Goal: Transaction & Acquisition: Book appointment/travel/reservation

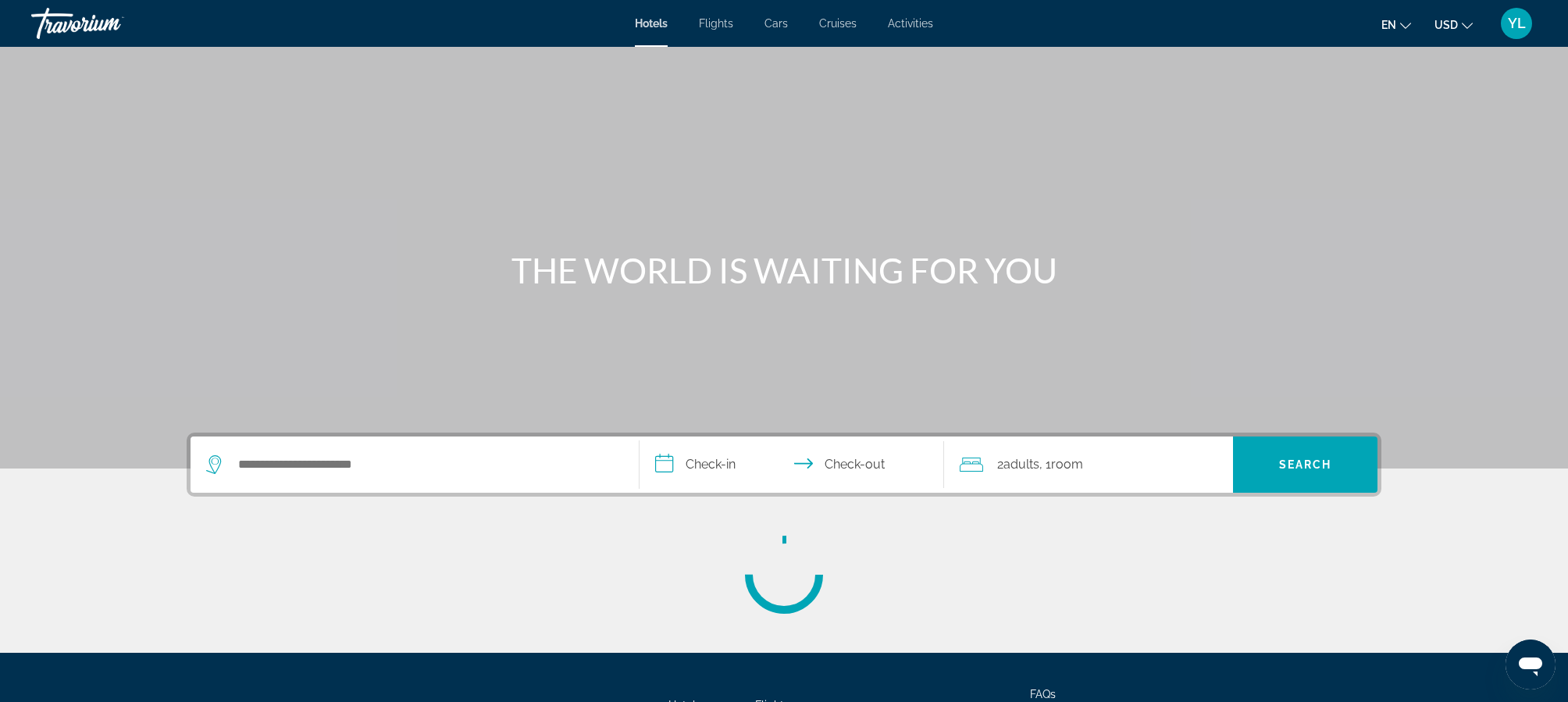
click at [524, 301] on div "Main content" at bounding box center [784, 234] width 1568 height 468
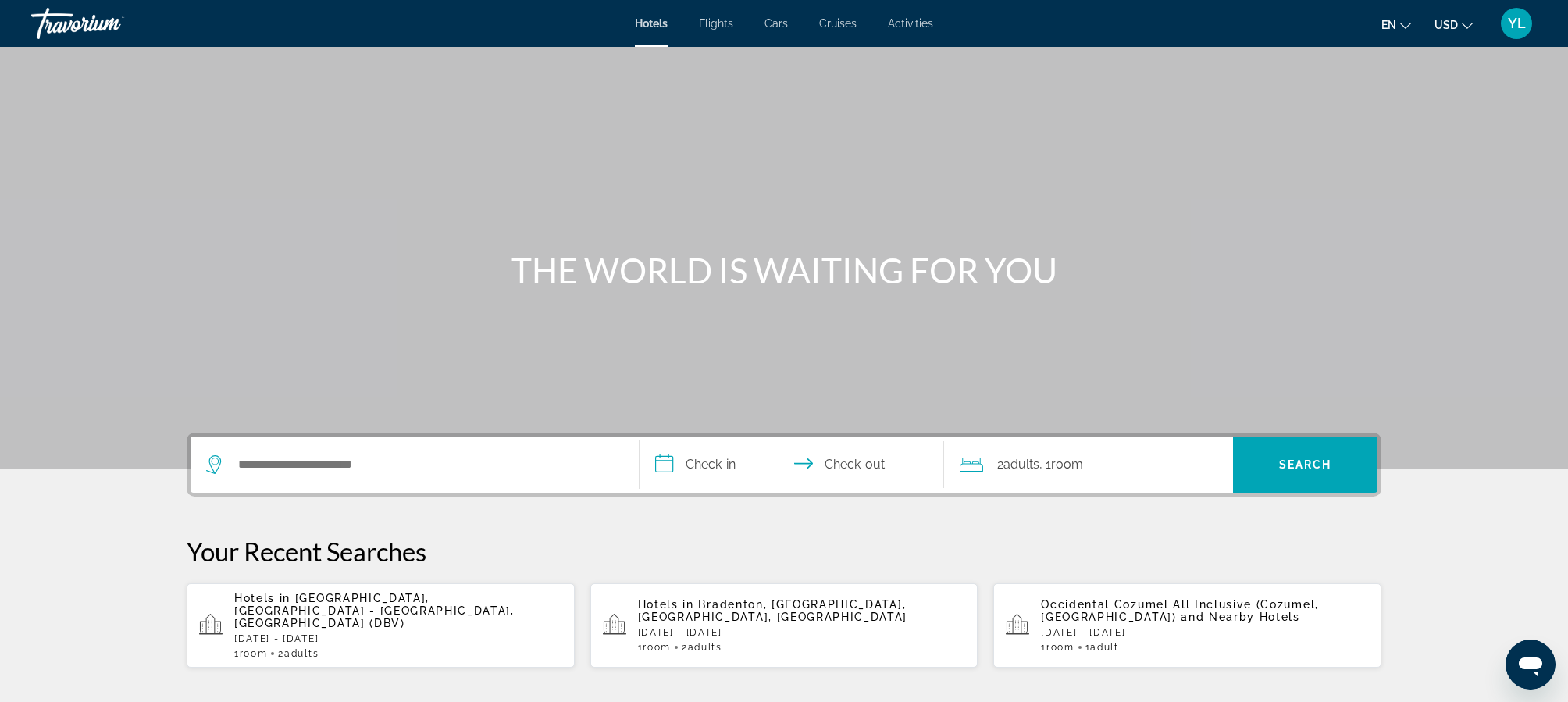
click at [395, 477] on div "Search widget" at bounding box center [415, 464] width 417 height 56
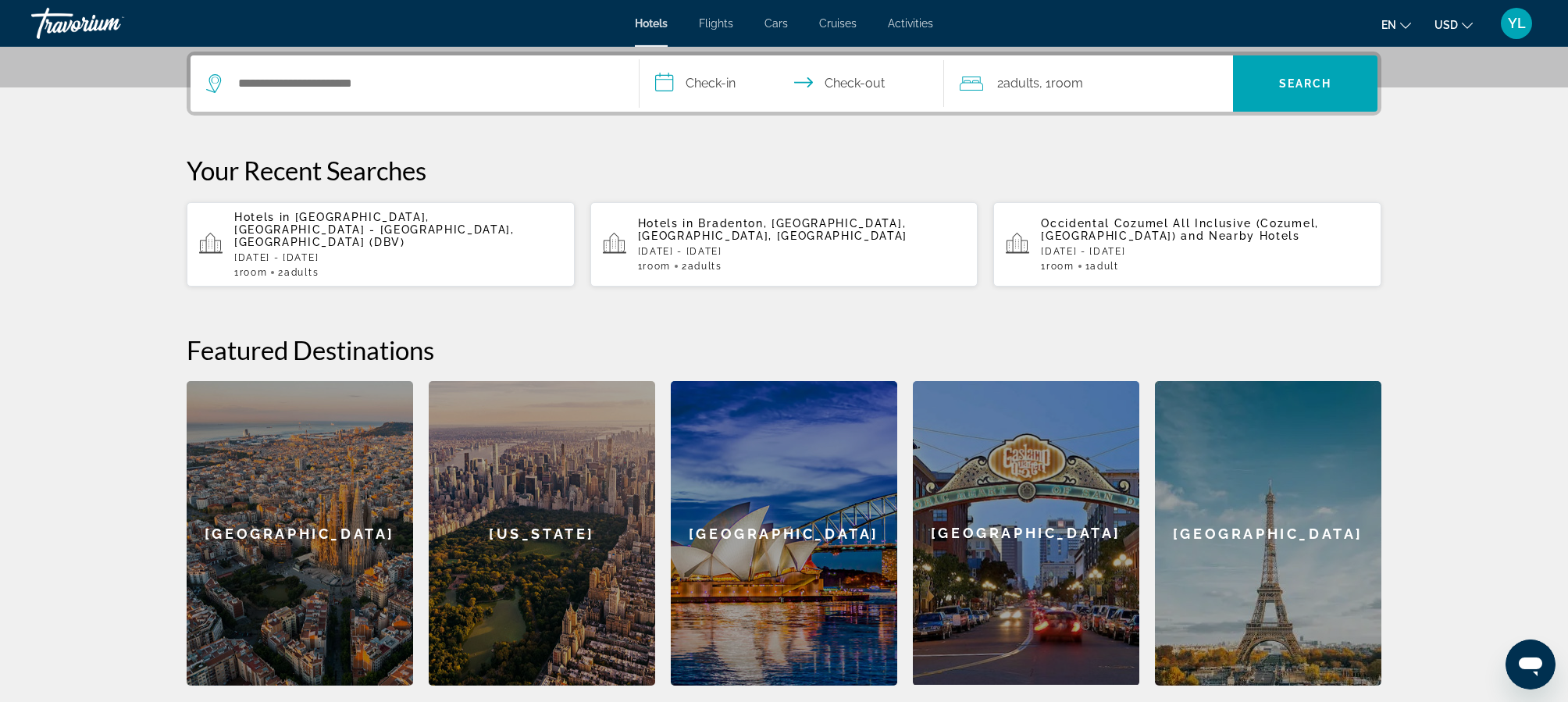
scroll to position [381, 0]
click at [387, 83] on input "Search hotel destination" at bounding box center [426, 83] width 379 height 24
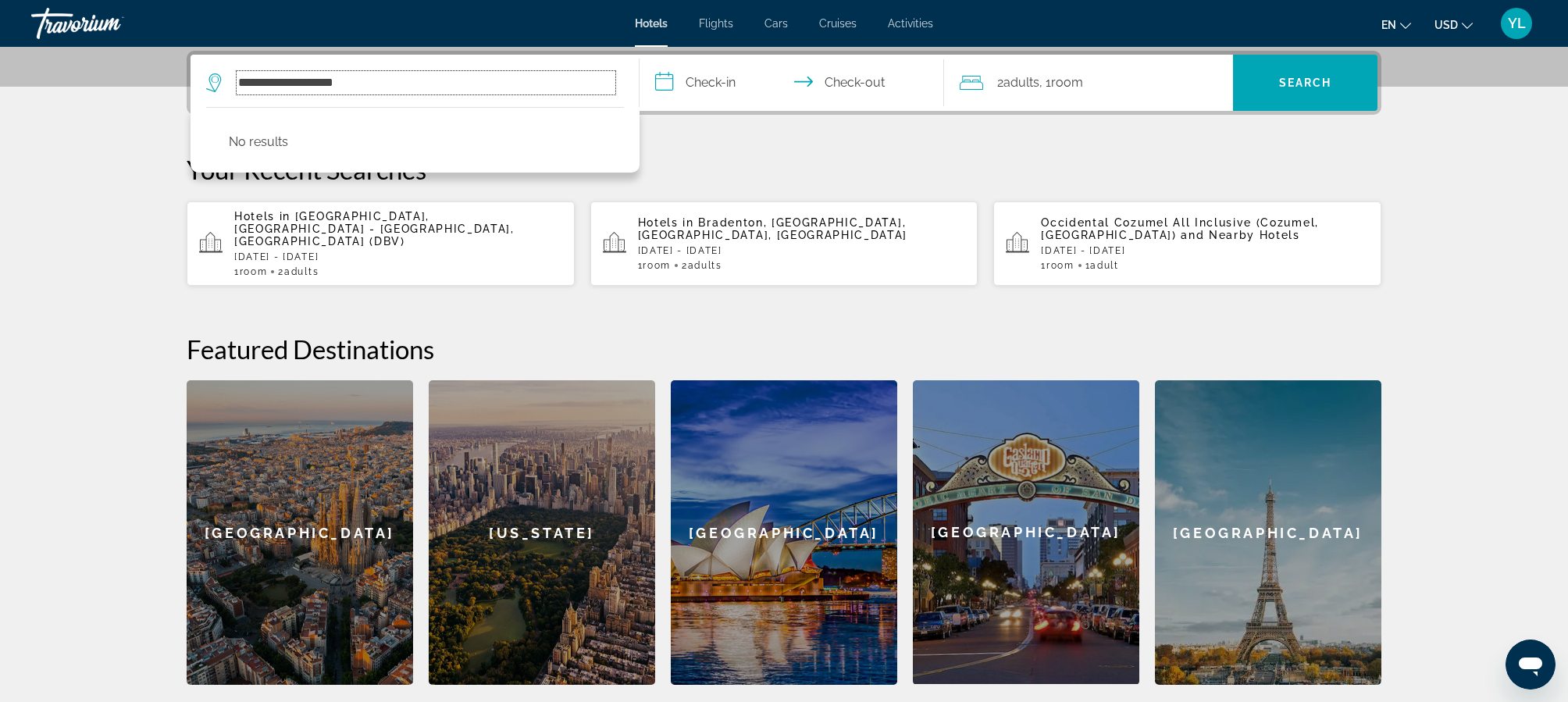
click at [301, 86] on input "**********" at bounding box center [426, 83] width 379 height 24
click at [368, 83] on input "**********" at bounding box center [426, 83] width 379 height 24
type input "*"
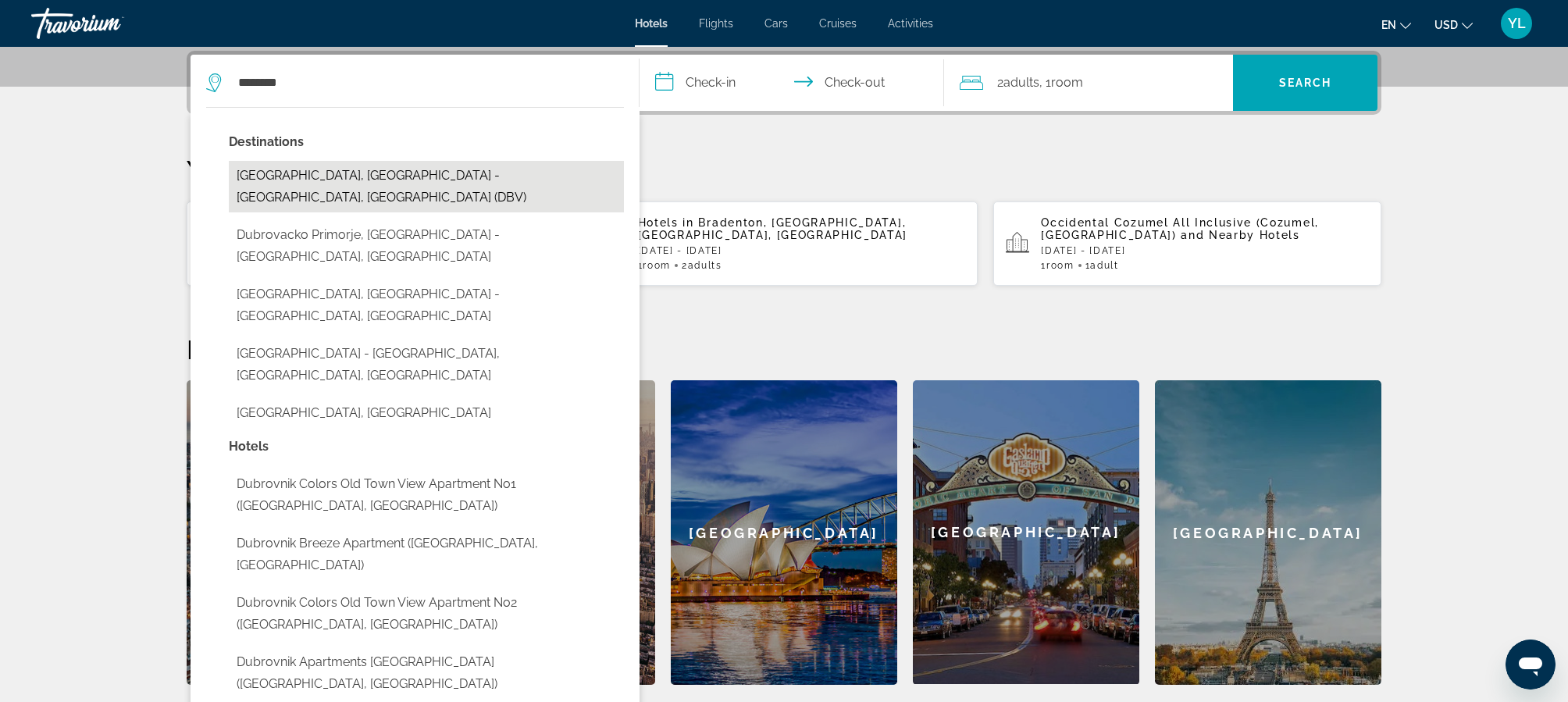
click at [348, 179] on button "[GEOGRAPHIC_DATA], [GEOGRAPHIC_DATA] - [GEOGRAPHIC_DATA], [GEOGRAPHIC_DATA] (DB…" at bounding box center [427, 187] width 395 height 51
type input "**********"
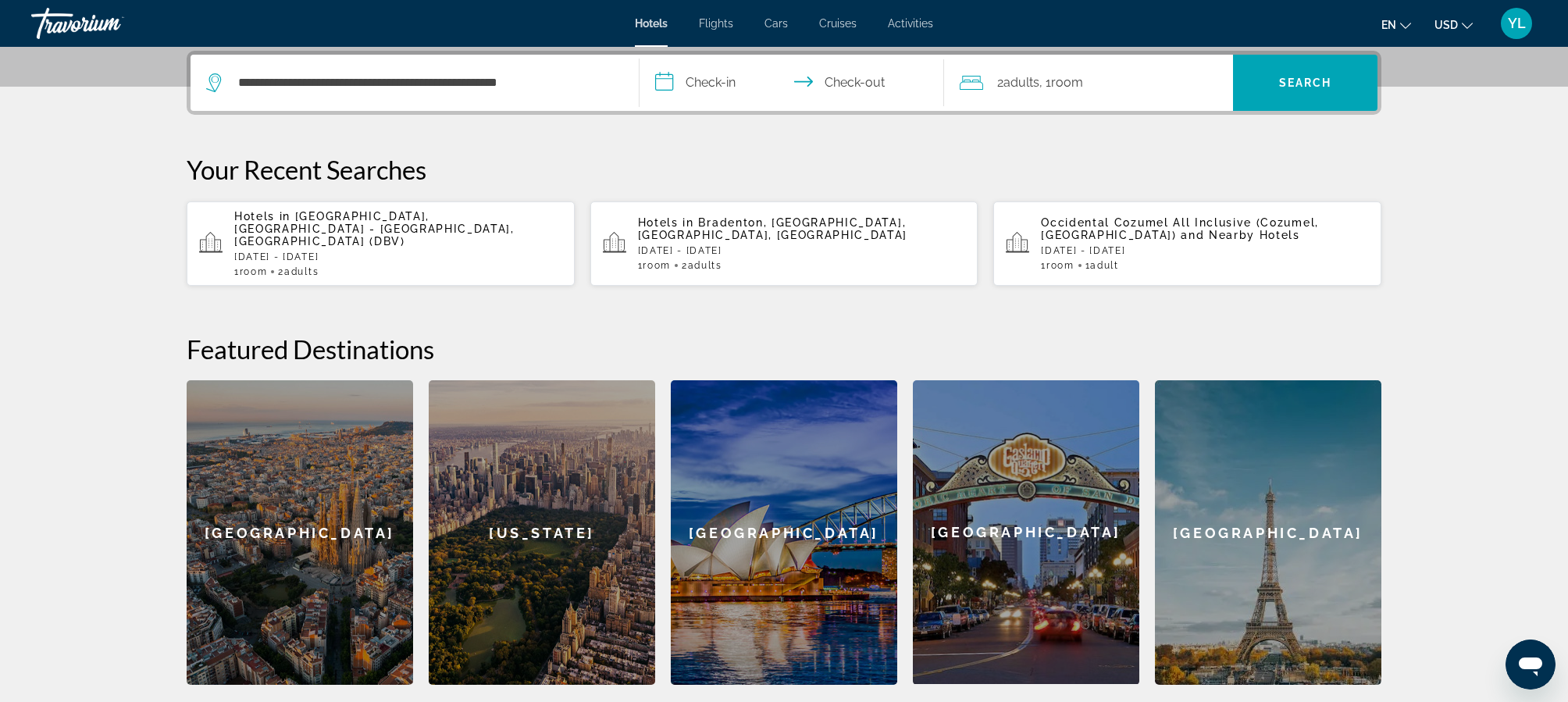
click at [662, 86] on input "**********" at bounding box center [795, 86] width 311 height 61
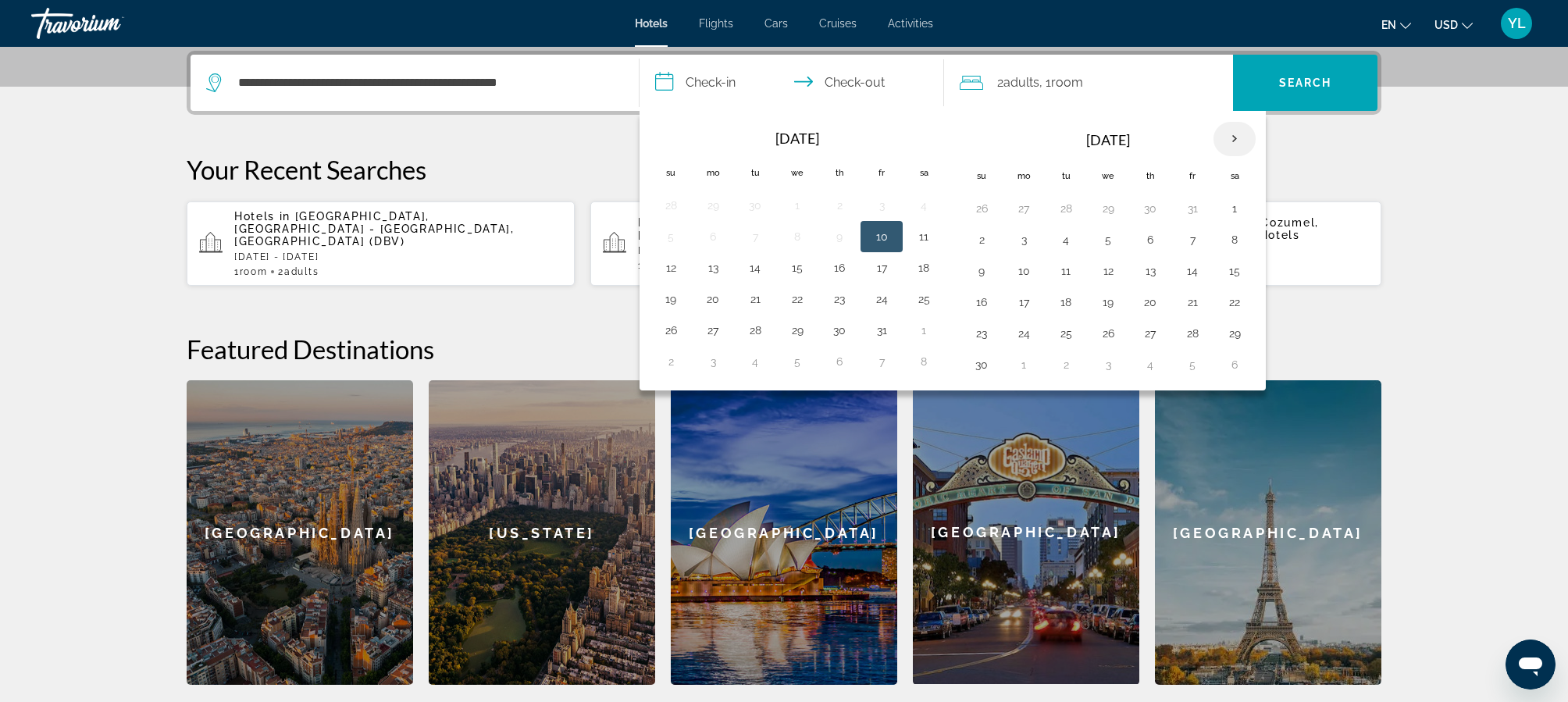
click at [1233, 140] on th "Next month" at bounding box center [1235, 139] width 42 height 34
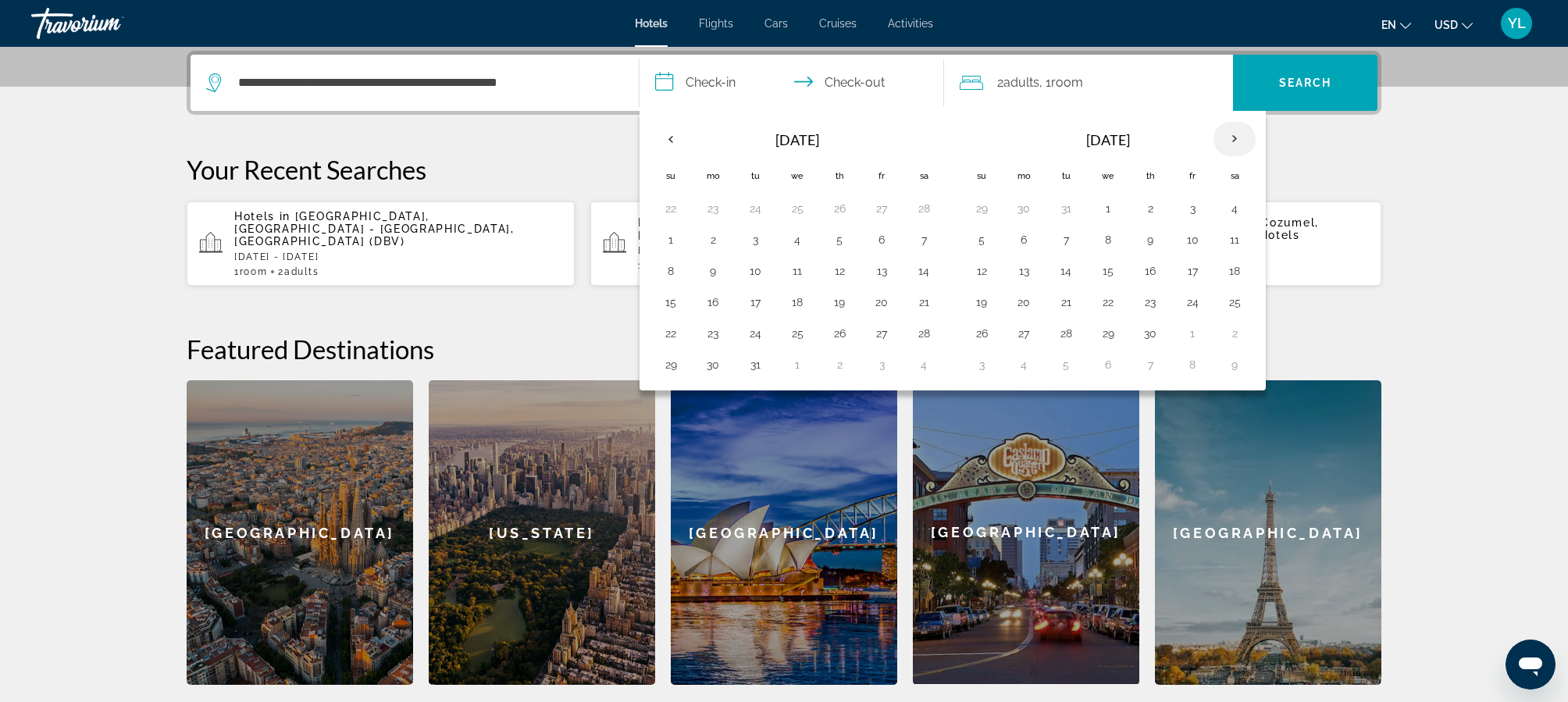
click at [1233, 140] on th "Next month" at bounding box center [1235, 139] width 42 height 34
click at [1189, 339] on button "28" at bounding box center [1192, 333] width 25 height 22
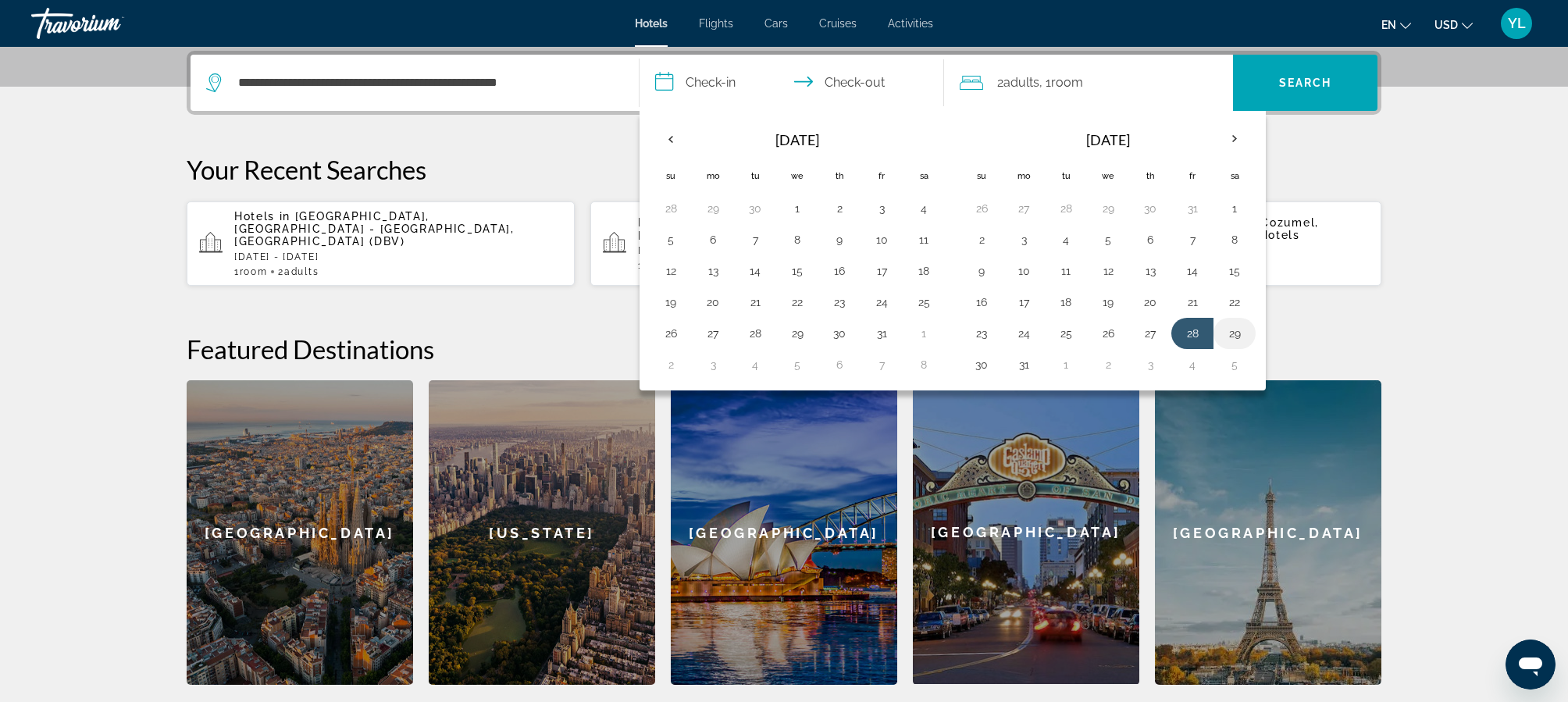
click at [1240, 335] on button "29" at bounding box center [1234, 333] width 25 height 22
type input "**********"
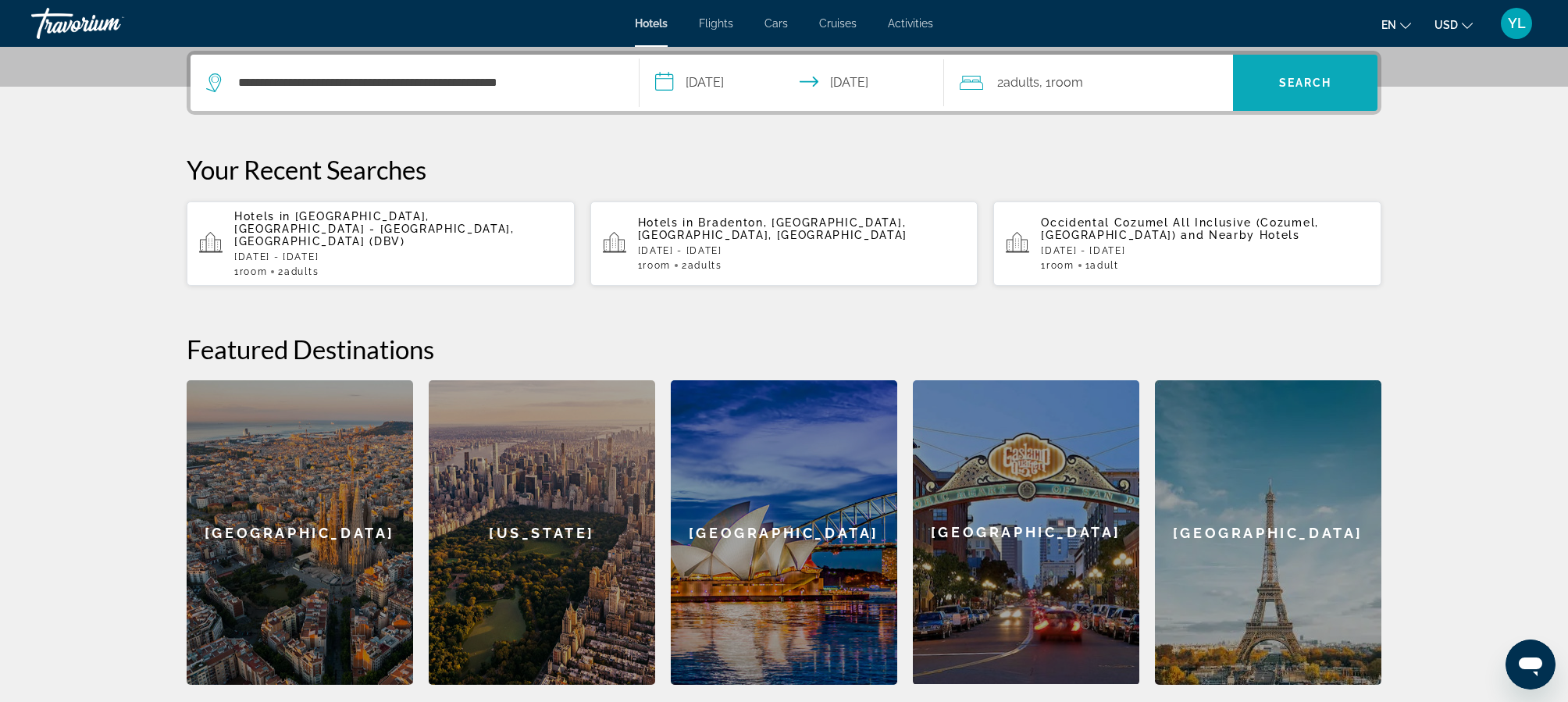
click at [1304, 96] on span "Search" at bounding box center [1305, 83] width 145 height 37
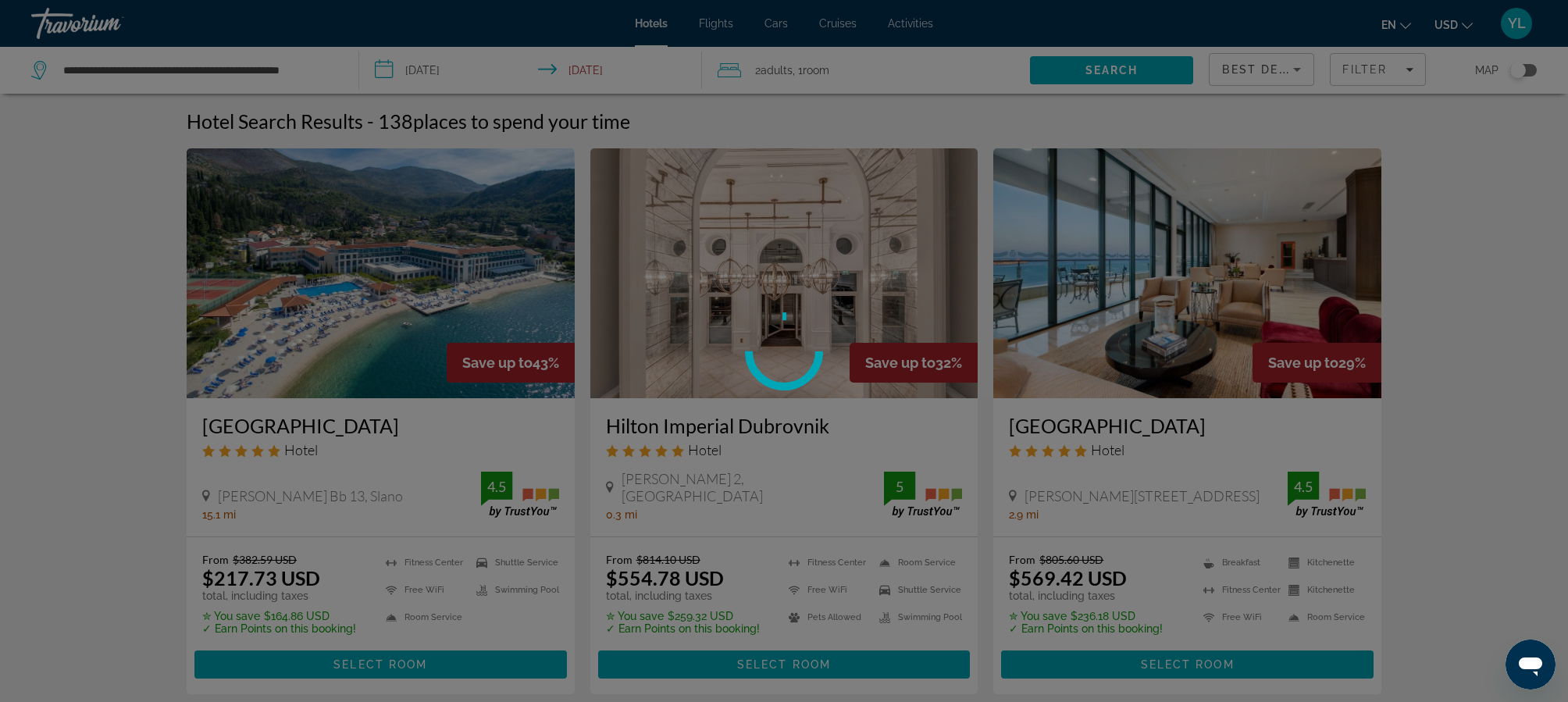
click at [1093, 278] on img "Main content" at bounding box center [1187, 273] width 389 height 250
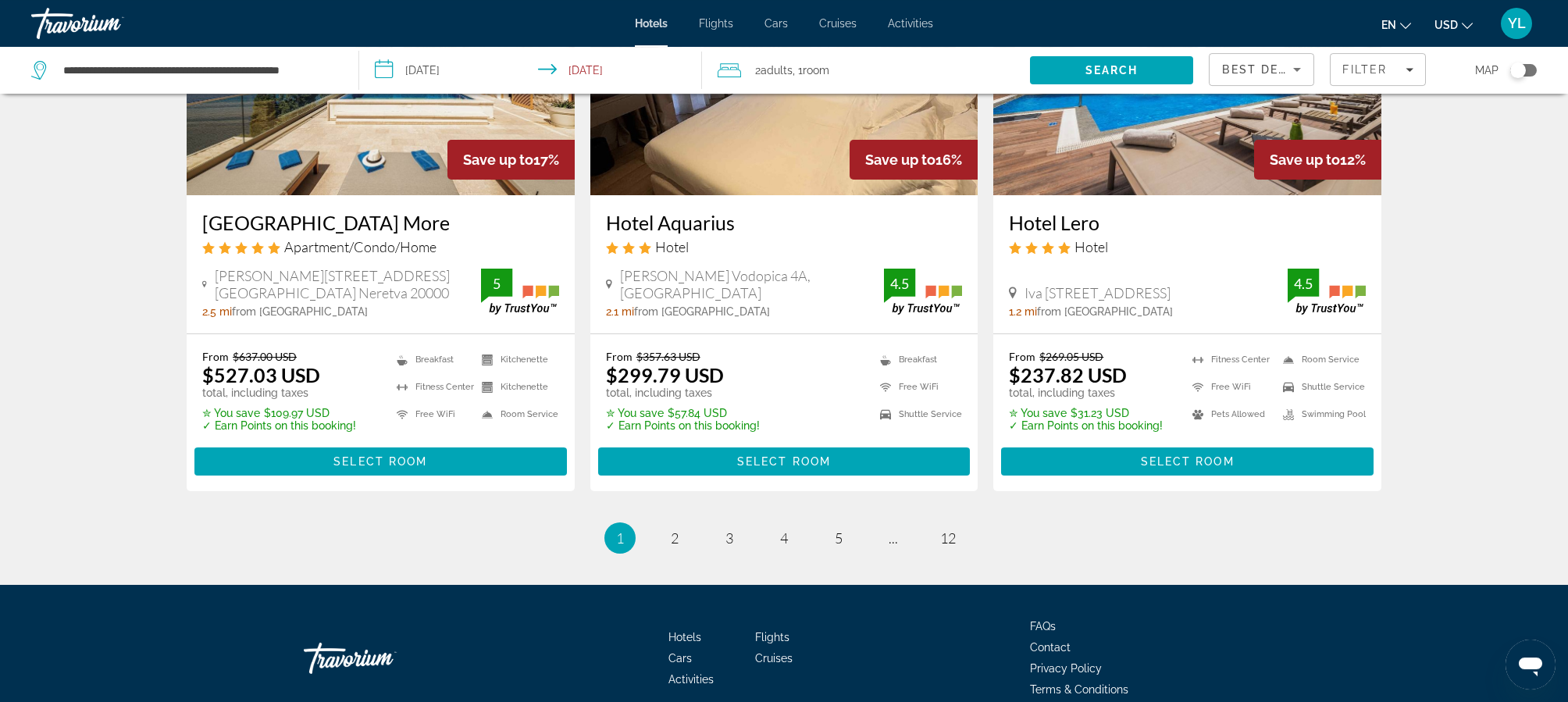
scroll to position [1944, 0]
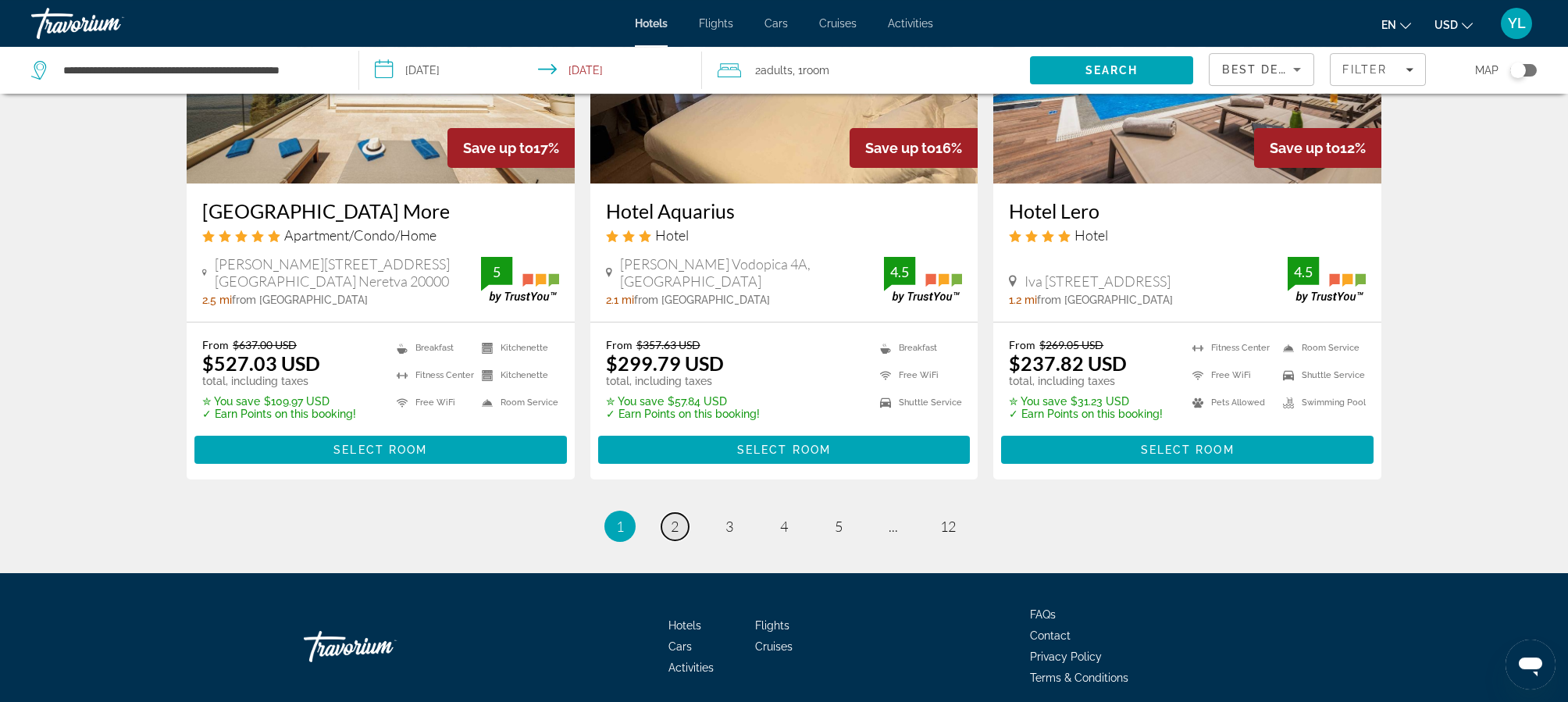
click at [677, 531] on span "2" at bounding box center [675, 525] width 8 height 17
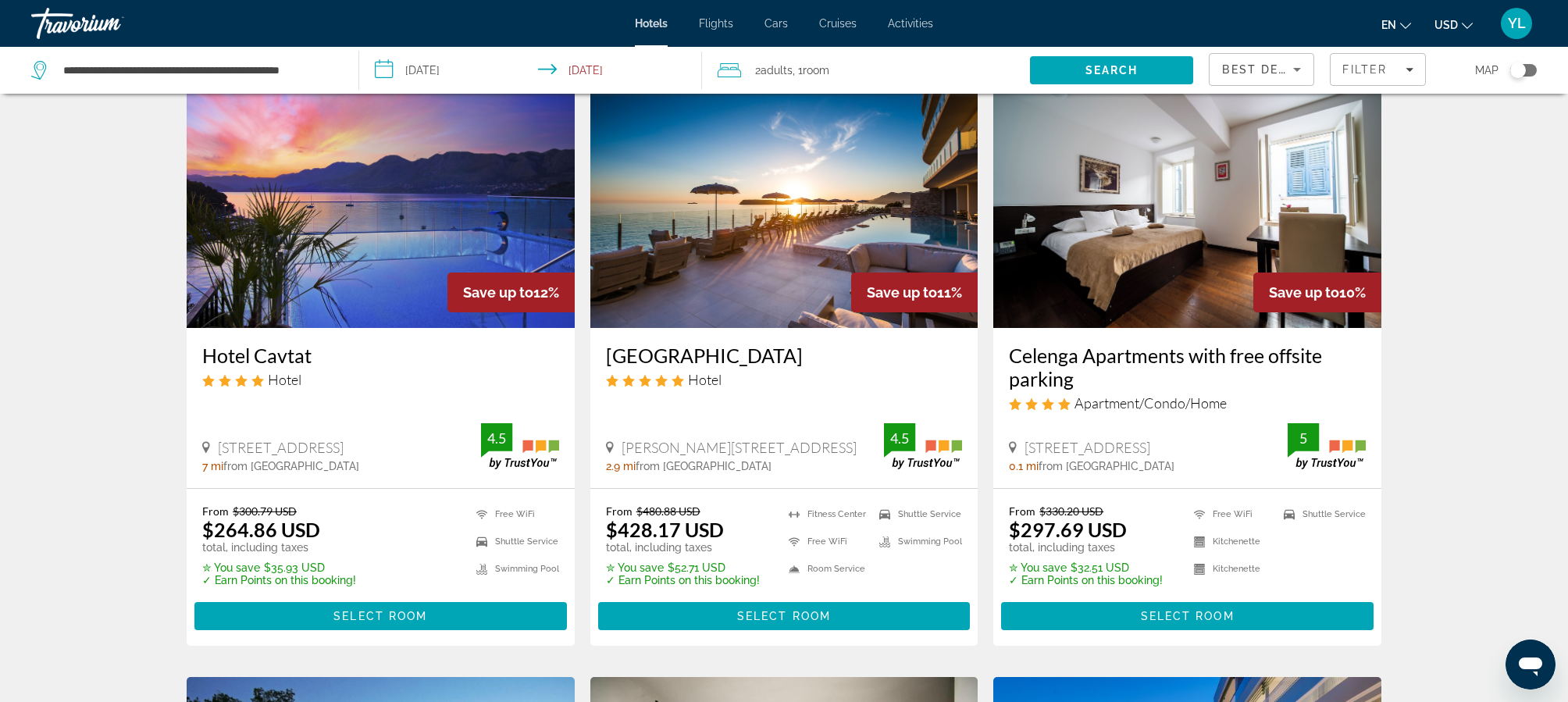
scroll to position [126, 0]
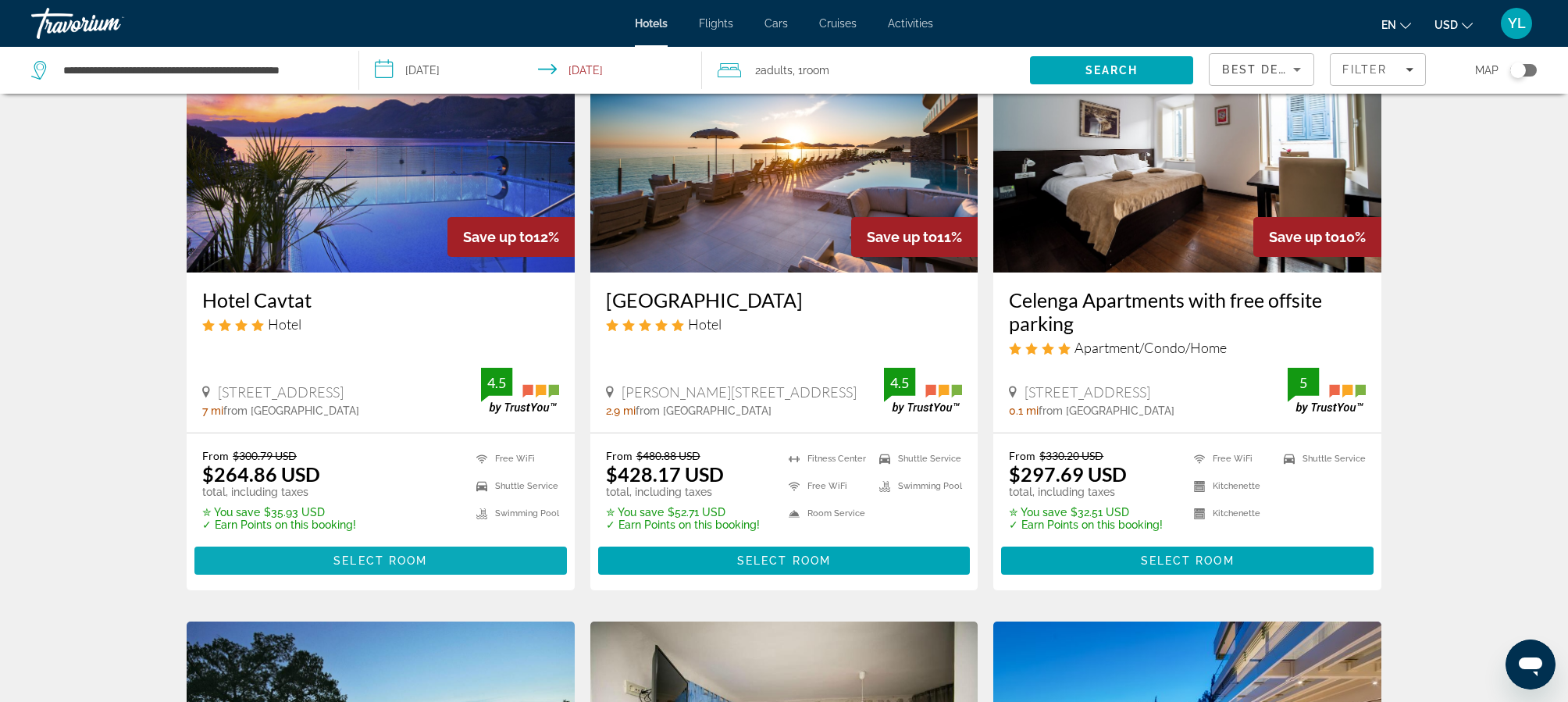
click at [355, 566] on span "Select Room" at bounding box center [380, 560] width 93 height 13
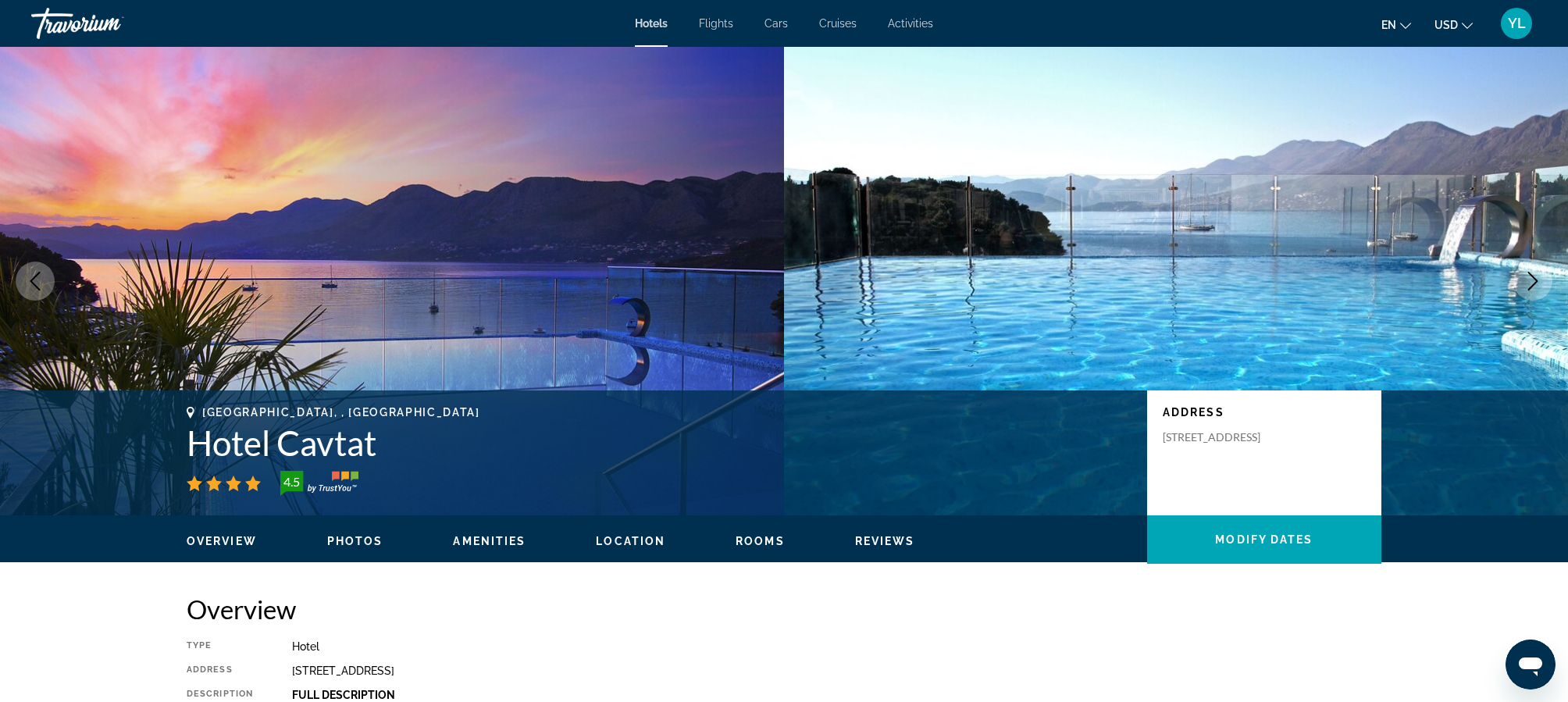
click at [1525, 282] on icon "Next image" at bounding box center [1533, 280] width 19 height 19
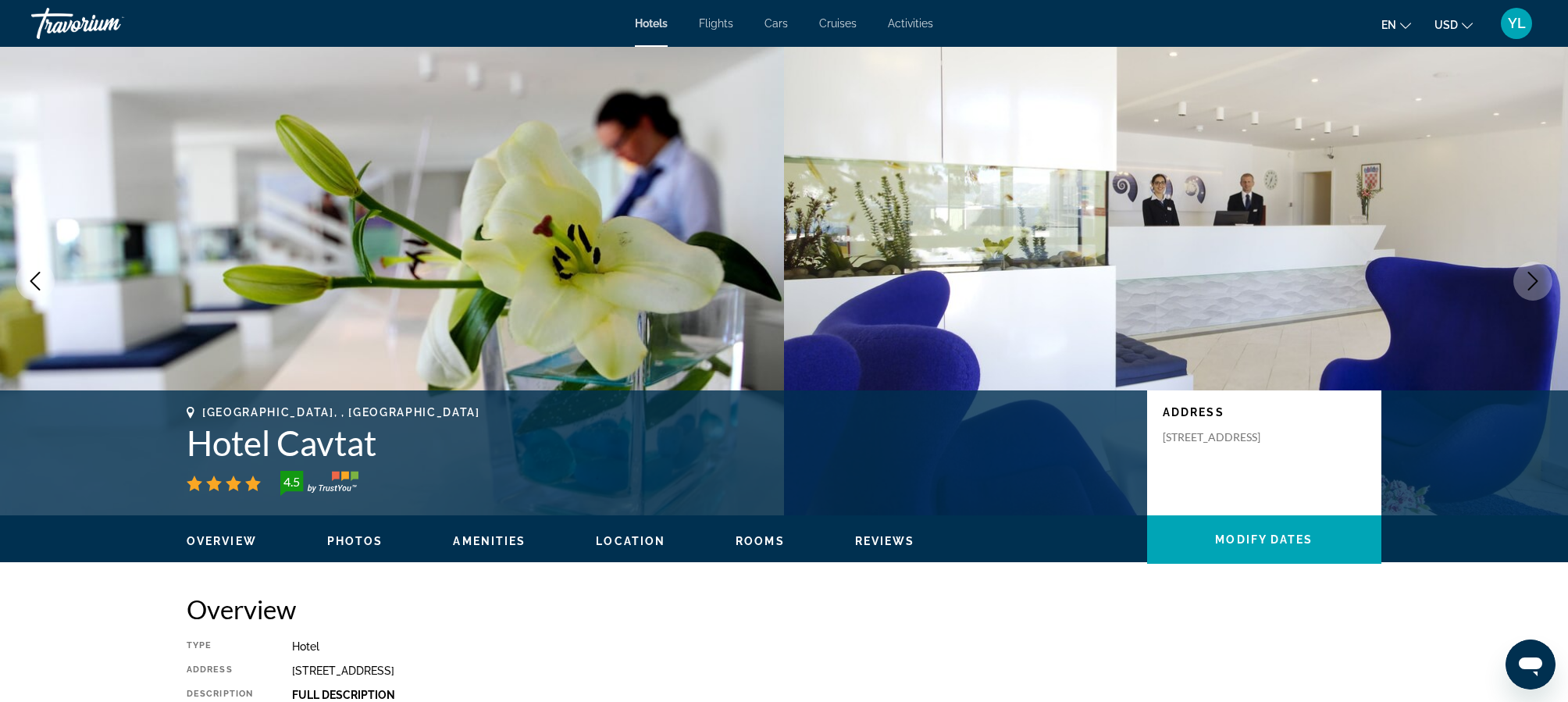
click at [1525, 282] on icon "Next image" at bounding box center [1533, 280] width 19 height 19
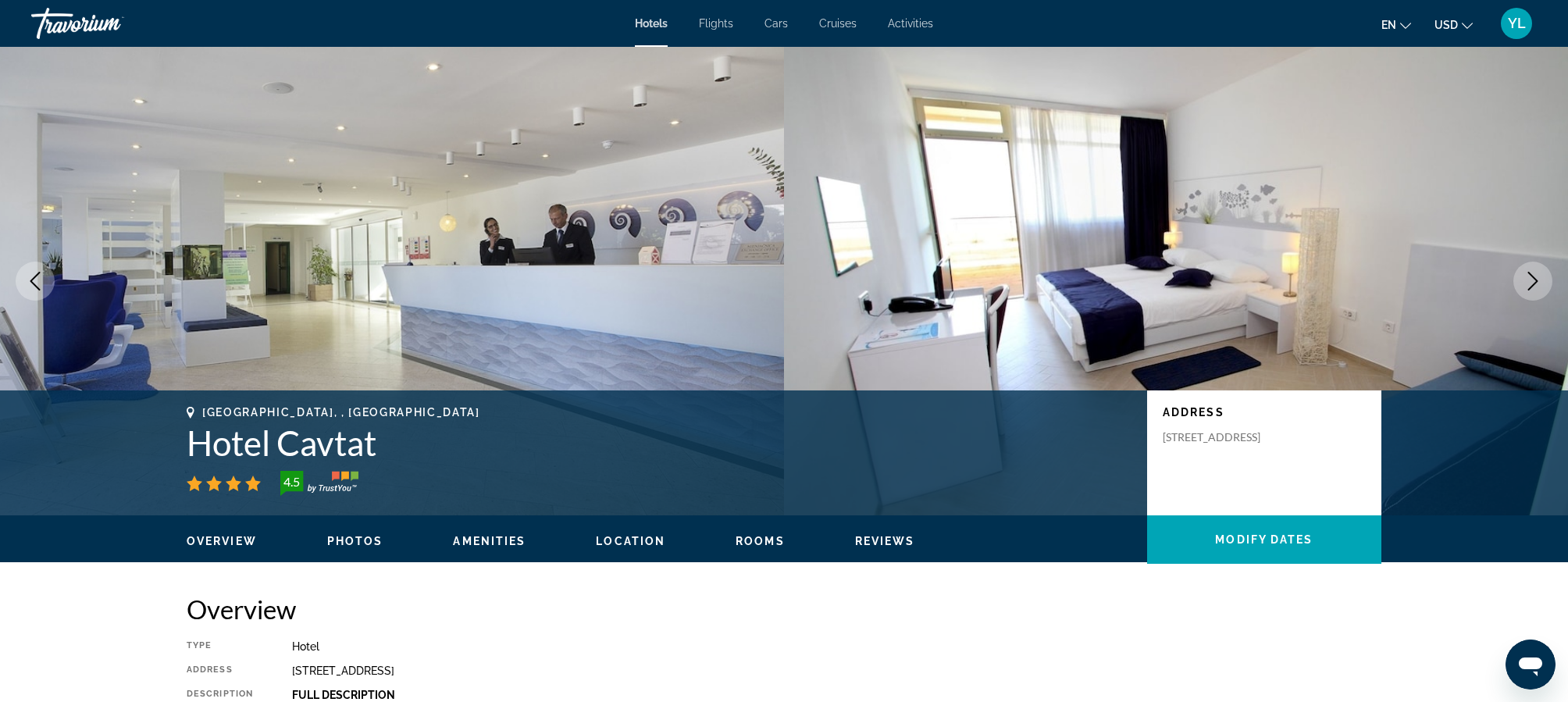
click at [1525, 282] on icon "Next image" at bounding box center [1533, 280] width 19 height 19
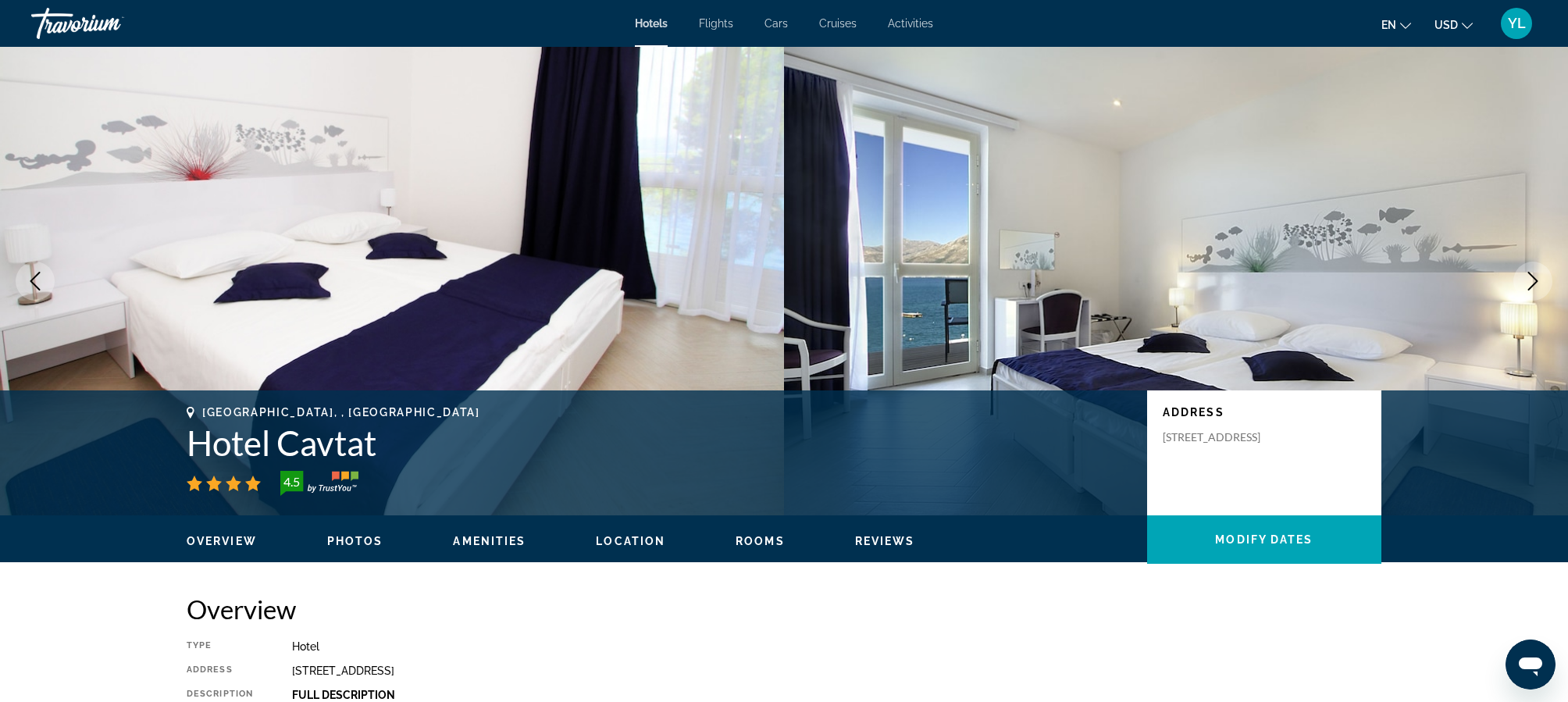
click at [1514, 291] on img "Main content" at bounding box center [1176, 281] width 784 height 468
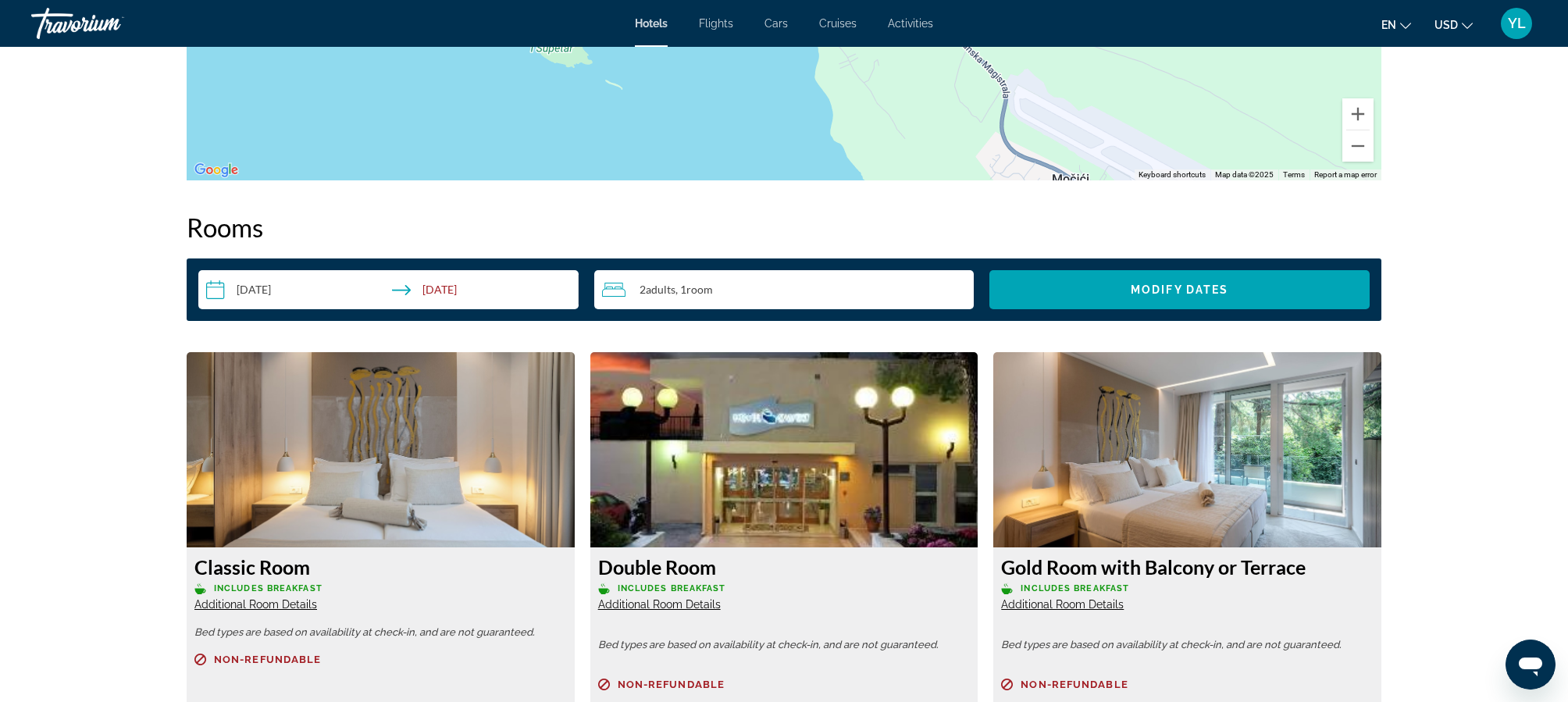
scroll to position [1845, 0]
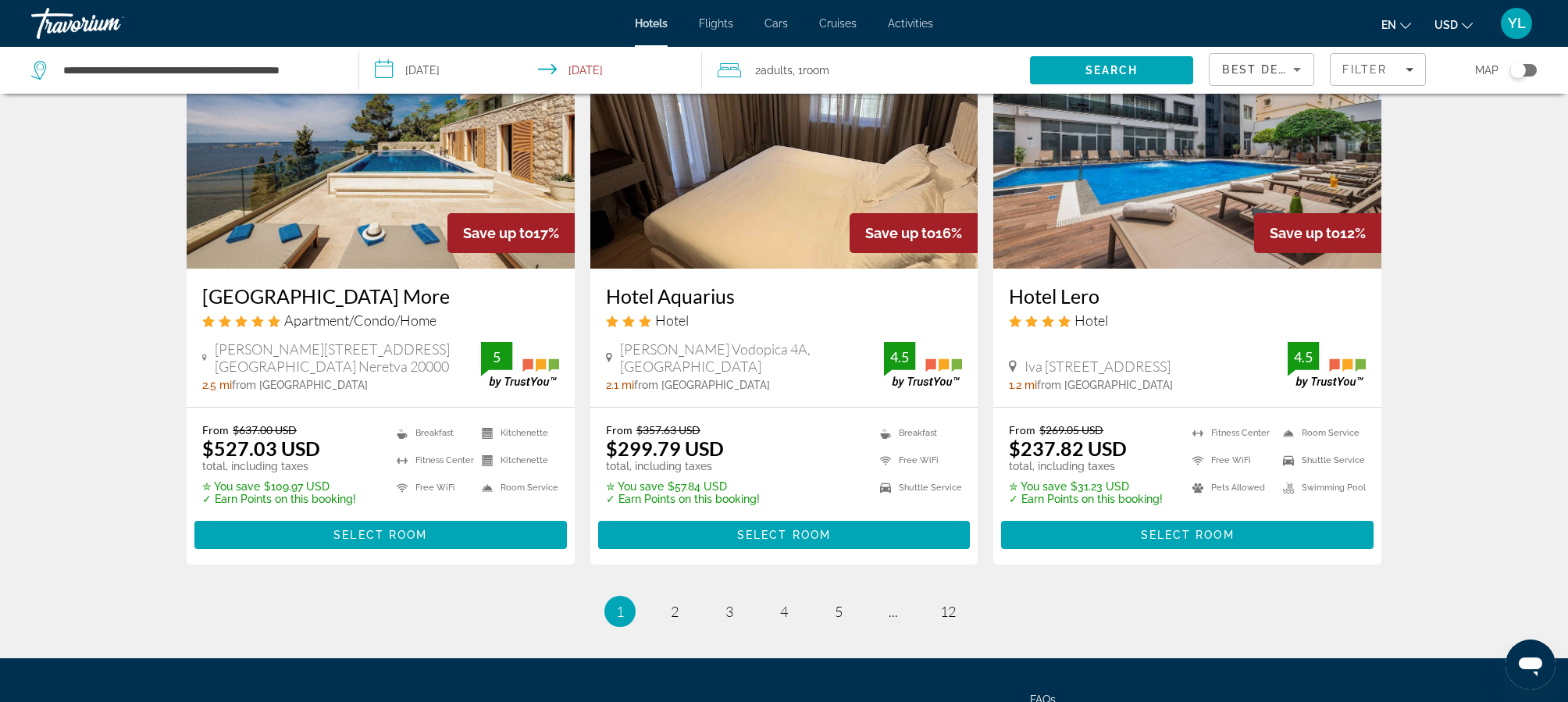
scroll to position [2005, 0]
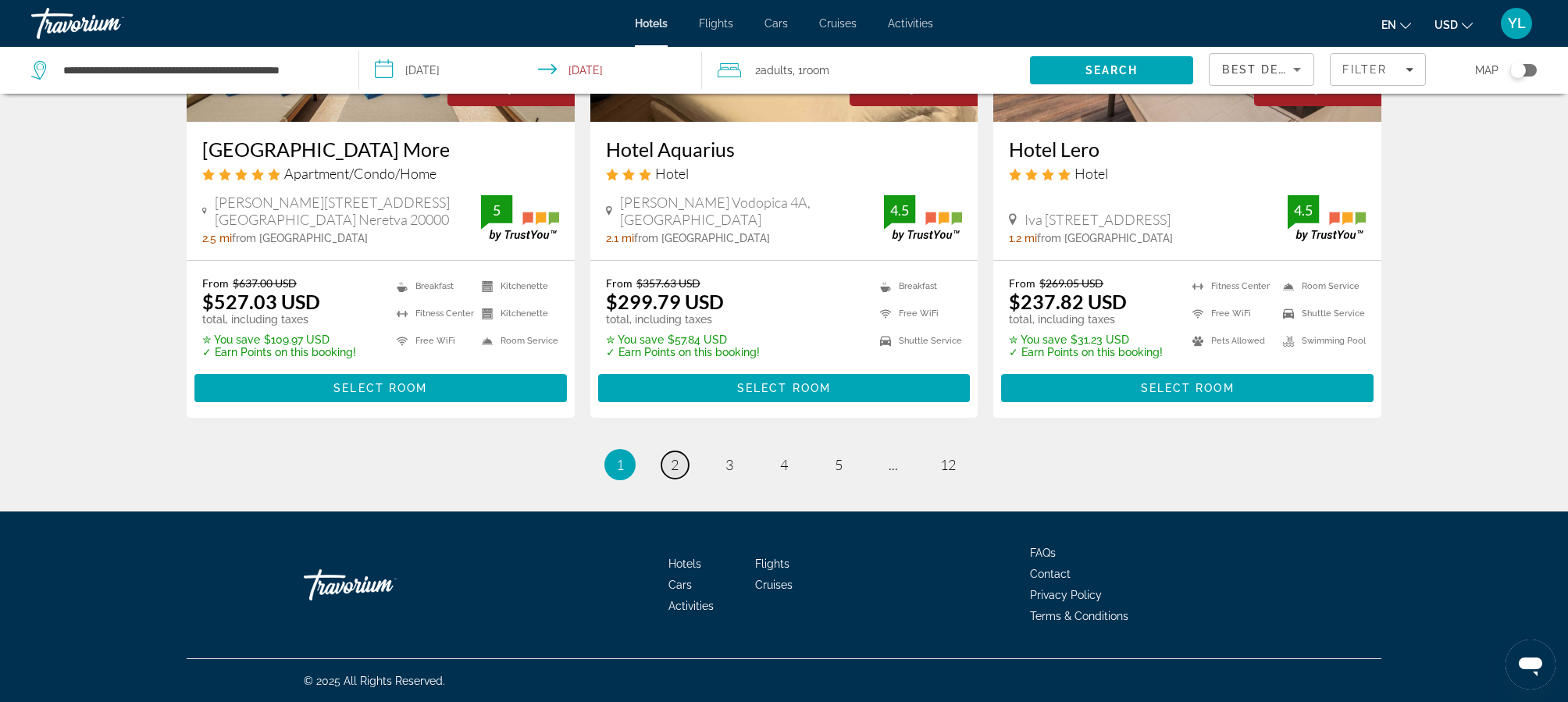
click at [677, 469] on span "2" at bounding box center [675, 464] width 8 height 17
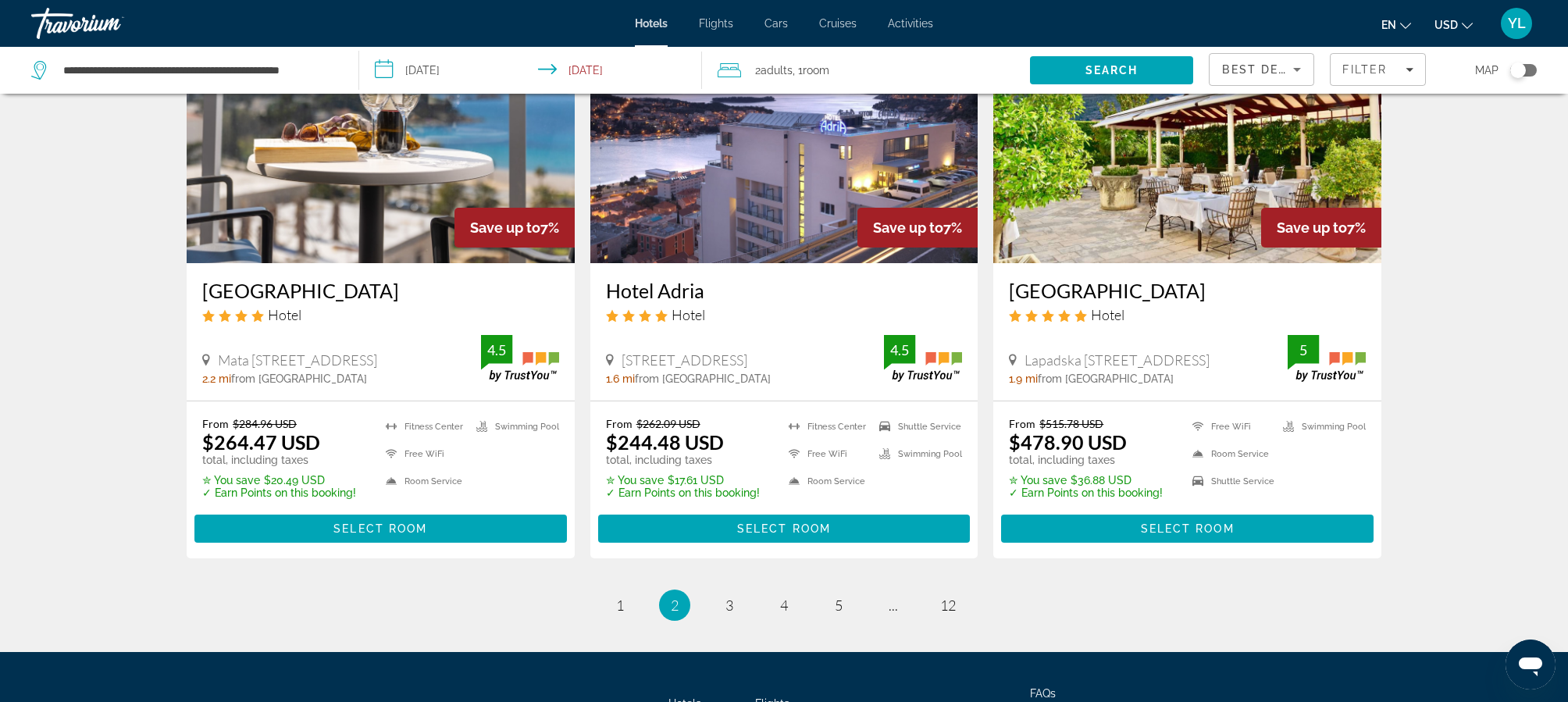
scroll to position [1935, 0]
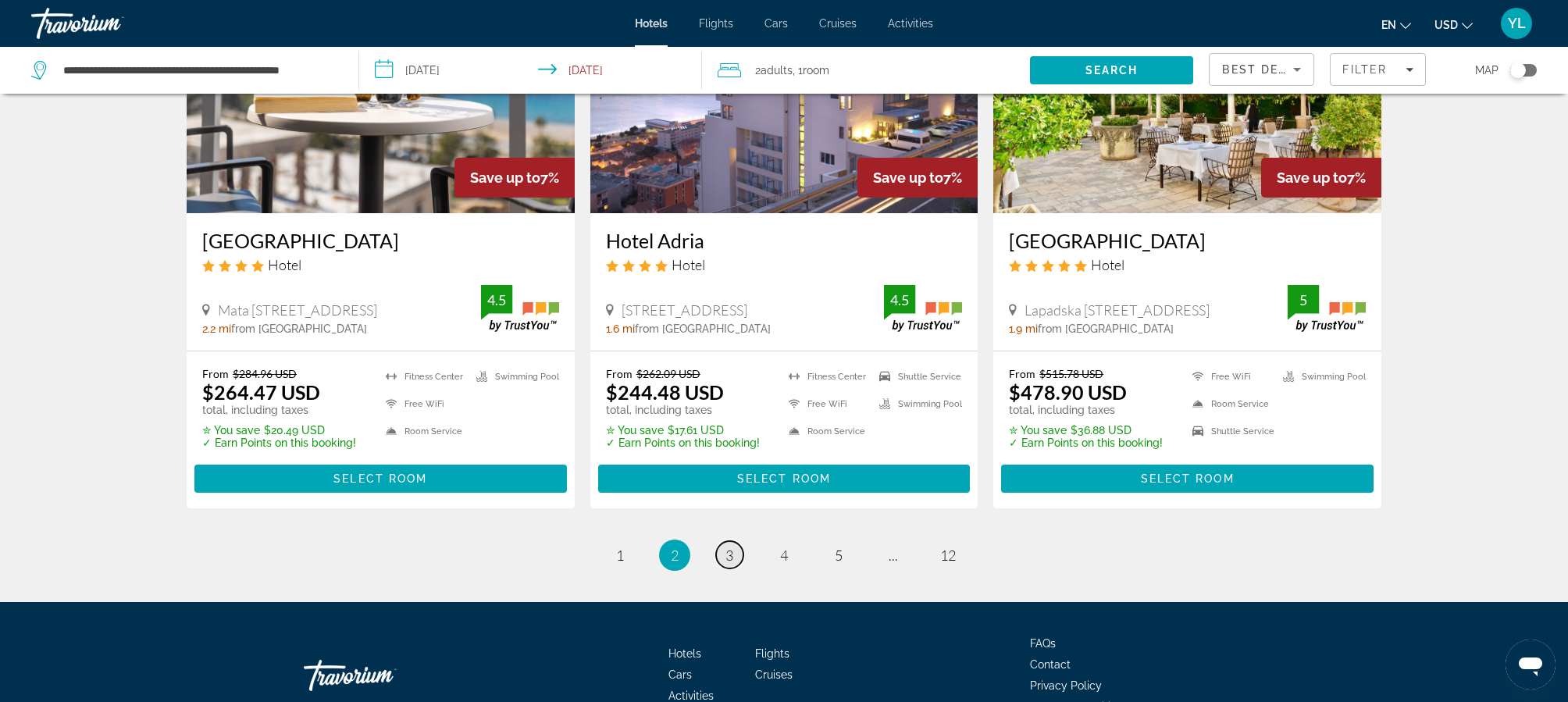
click at [729, 566] on link "page 3" at bounding box center [730, 555] width 28 height 28
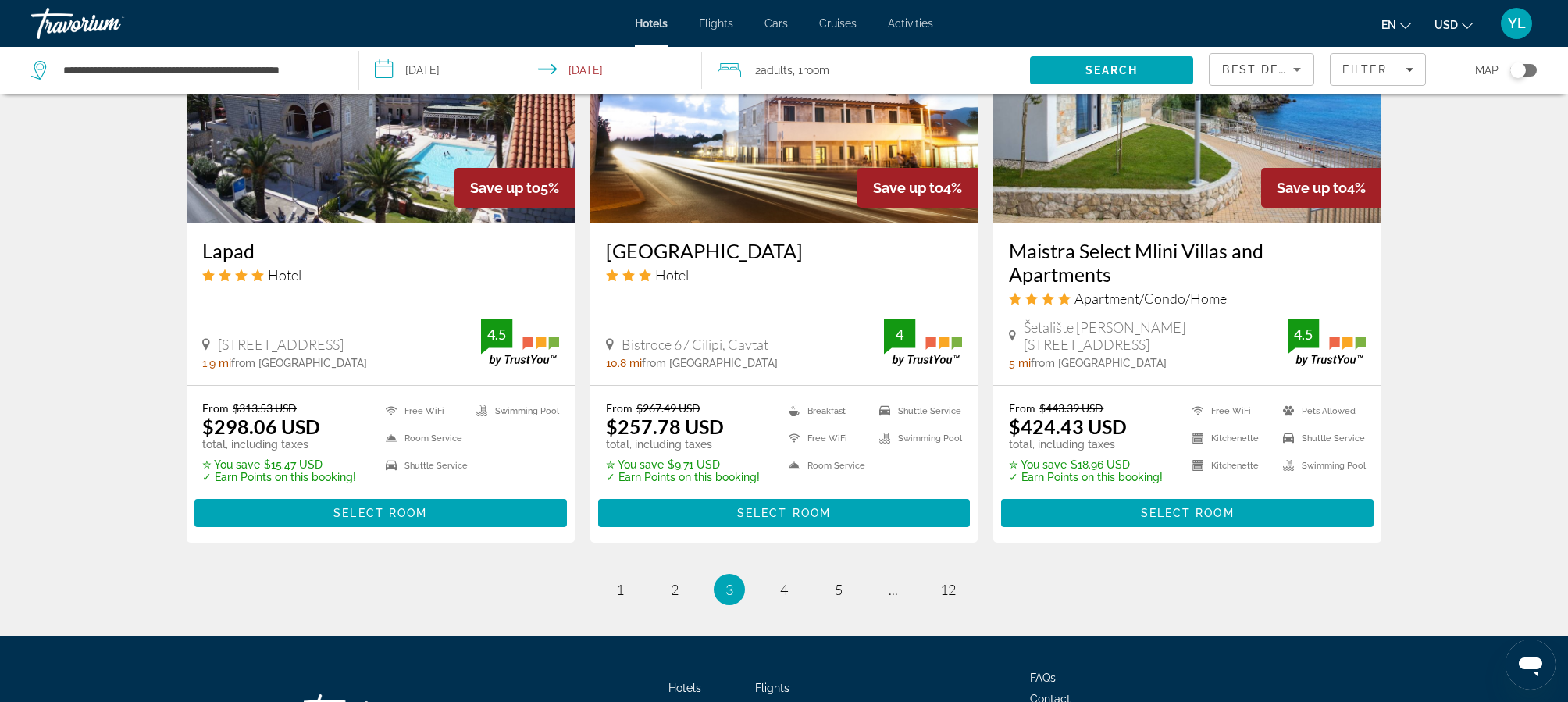
scroll to position [2050, 0]
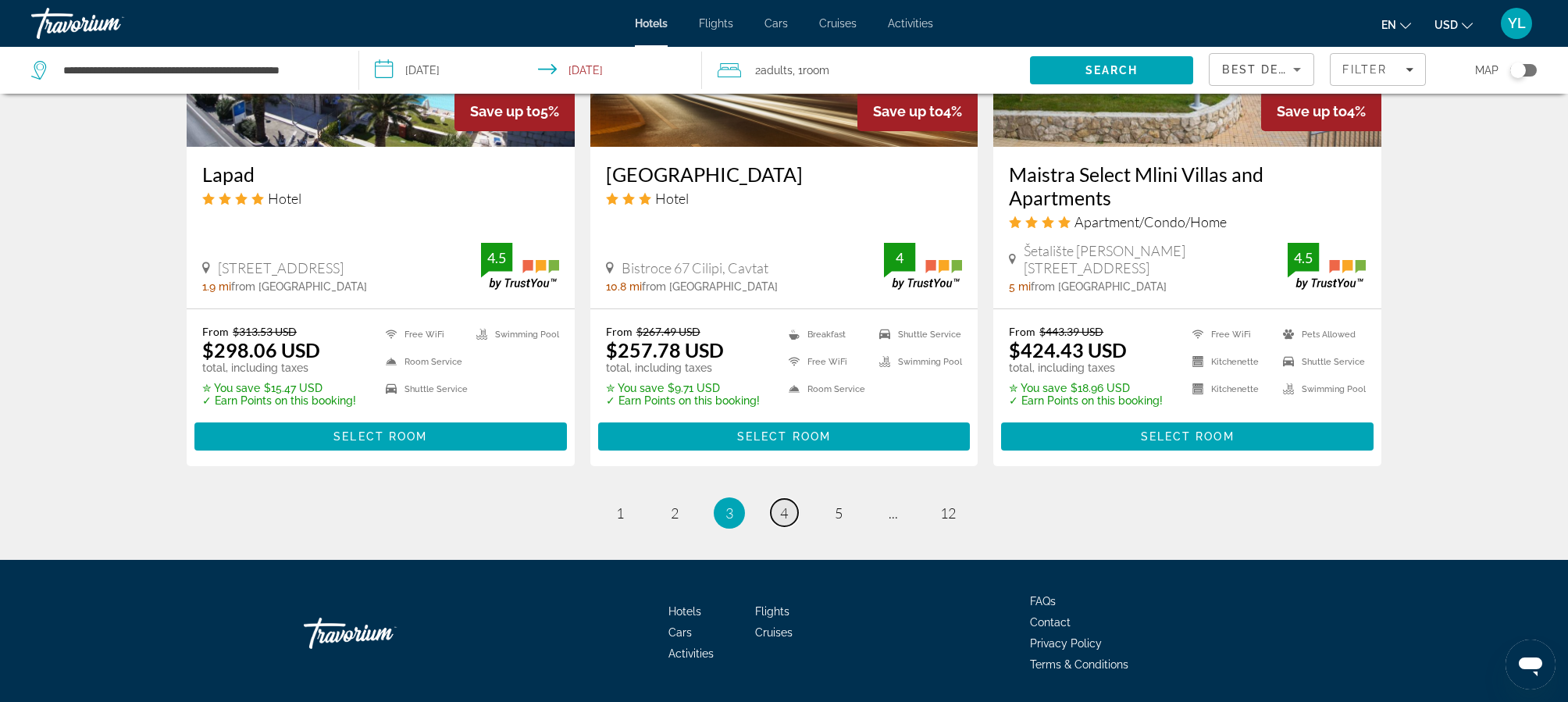
click at [789, 498] on link "page 4" at bounding box center [785, 512] width 28 height 28
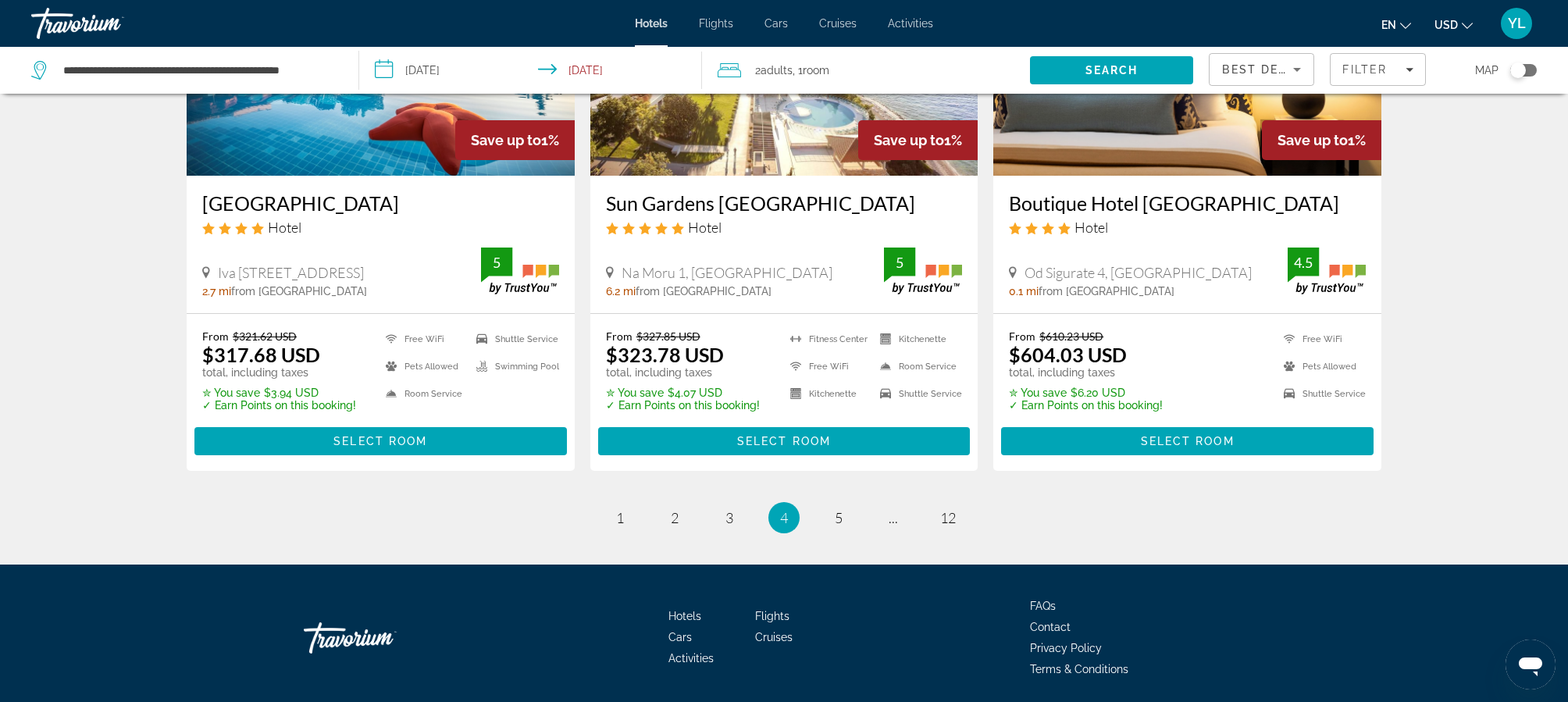
scroll to position [1967, 0]
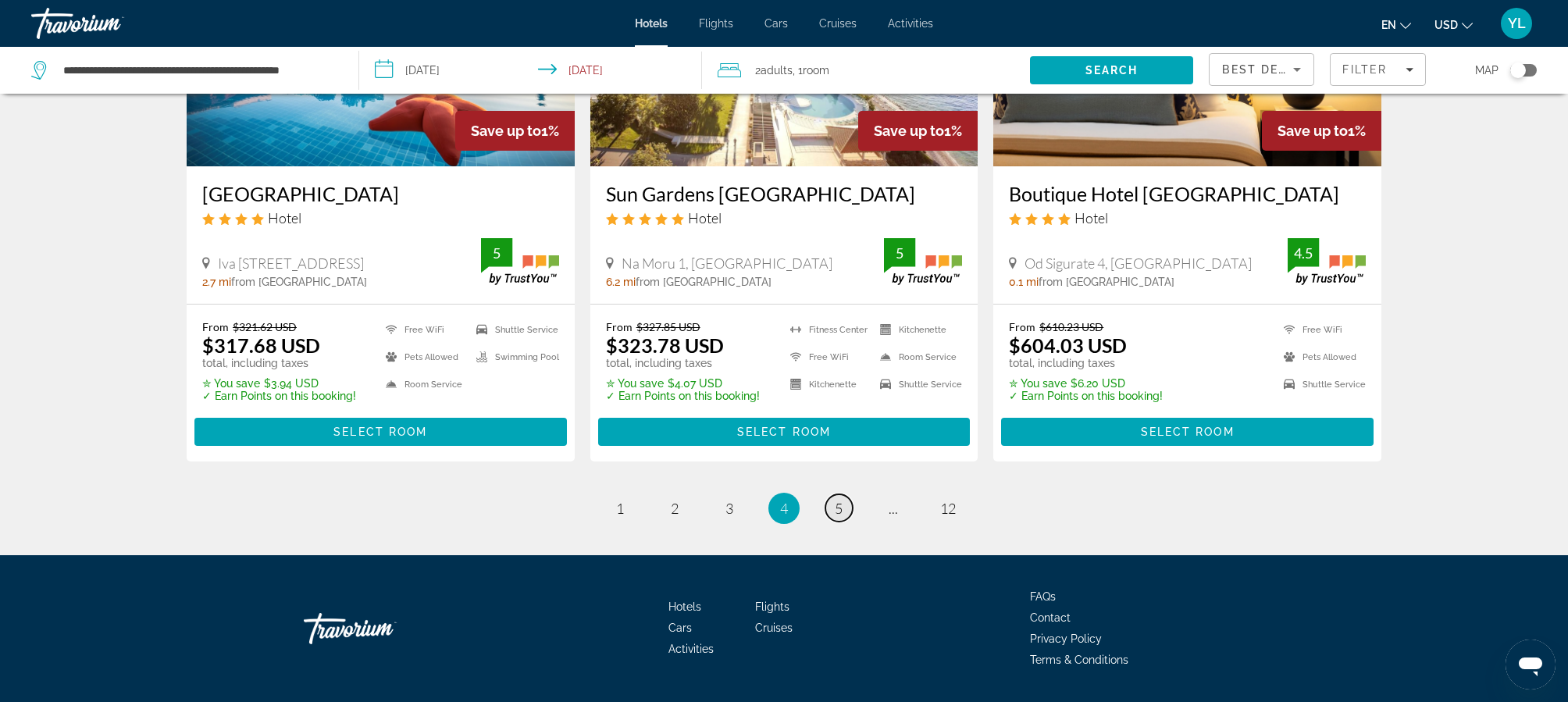
click at [839, 509] on span "5" at bounding box center [839, 507] width 8 height 17
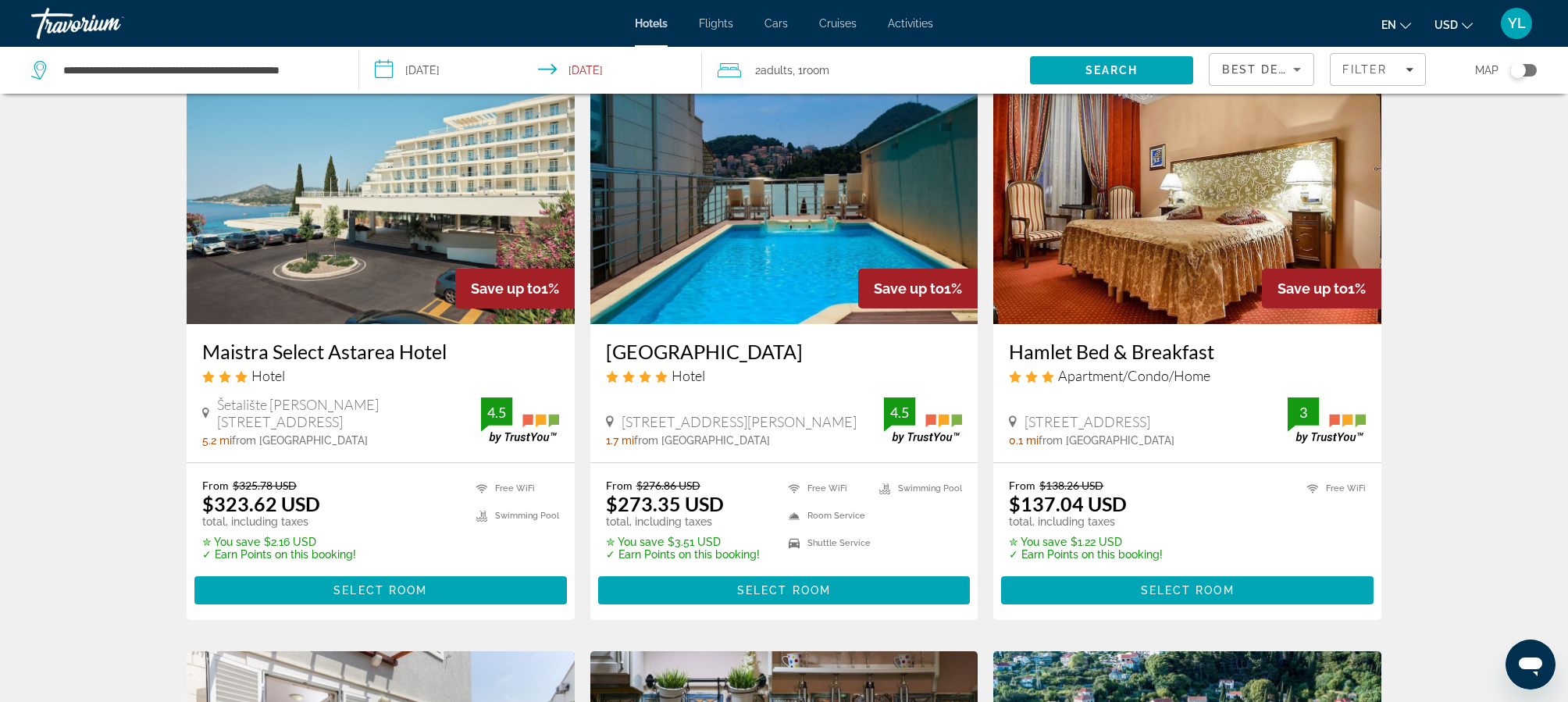
scroll to position [91, 0]
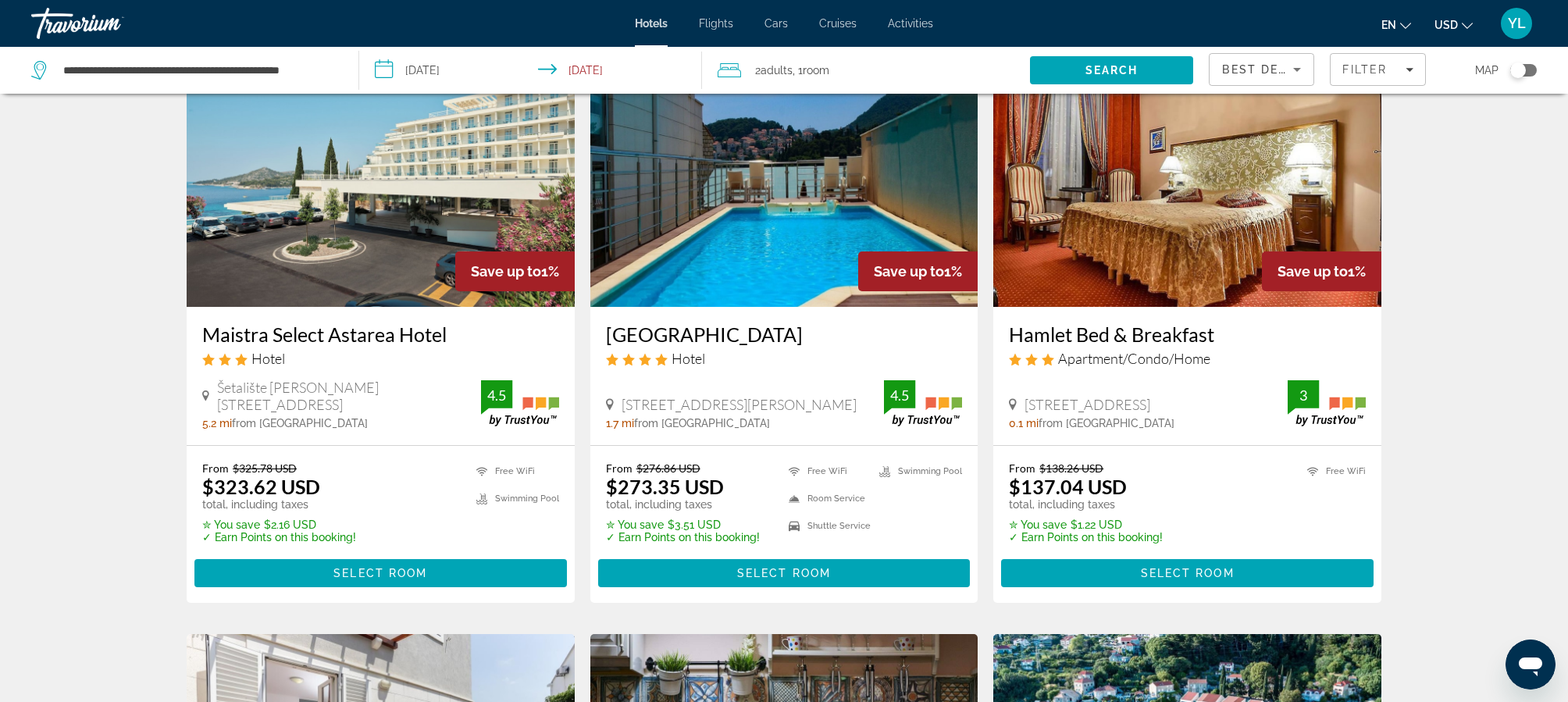
click at [791, 255] on img "Main content" at bounding box center [784, 182] width 389 height 250
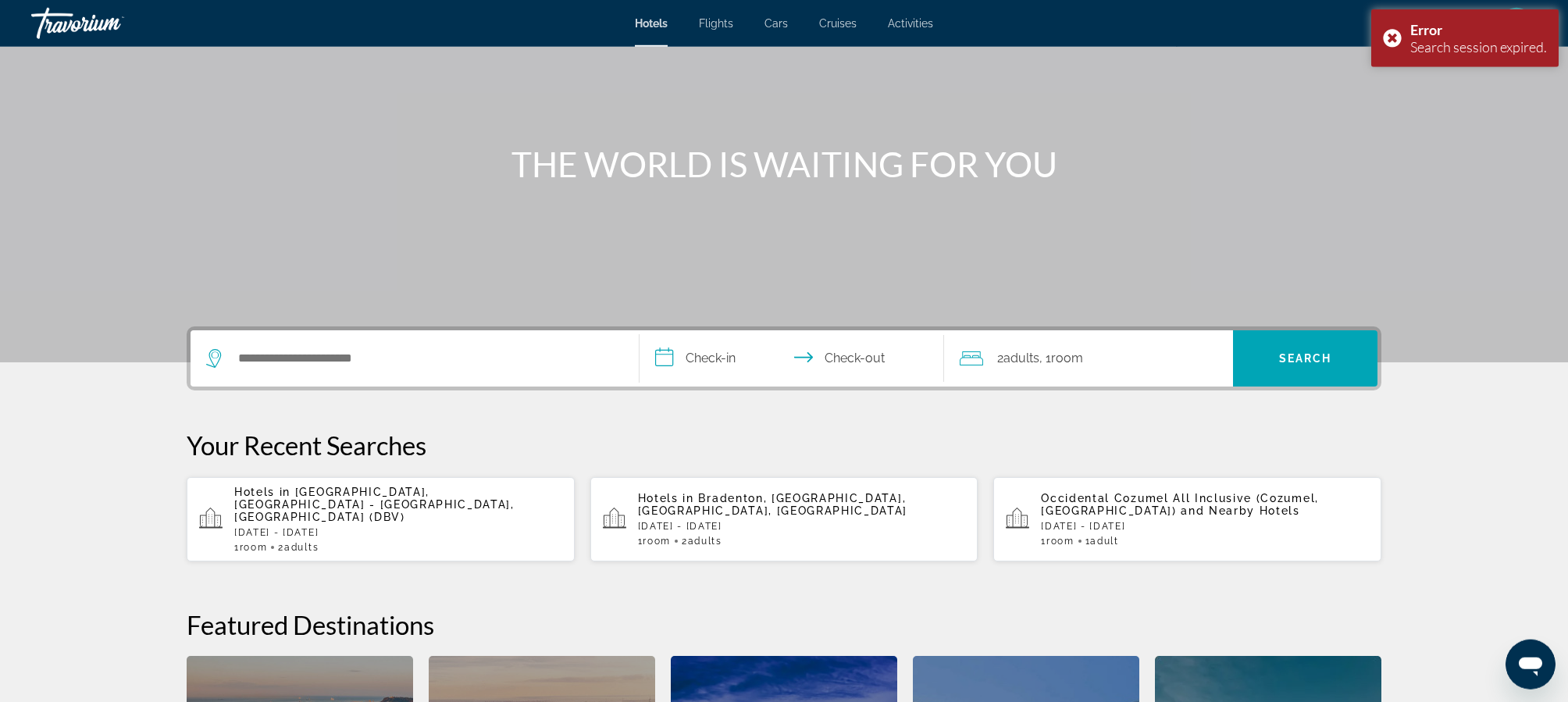
scroll to position [46, 0]
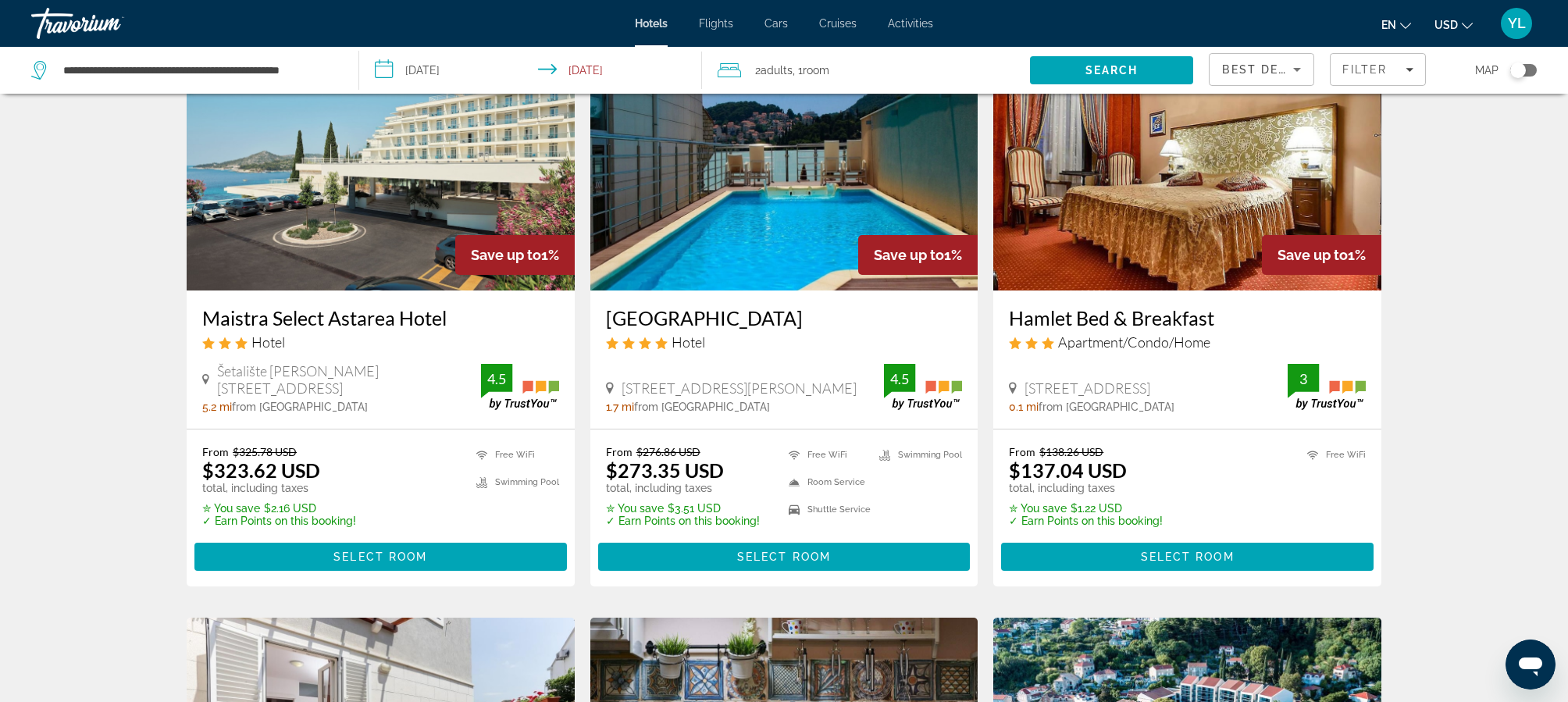
scroll to position [168, 0]
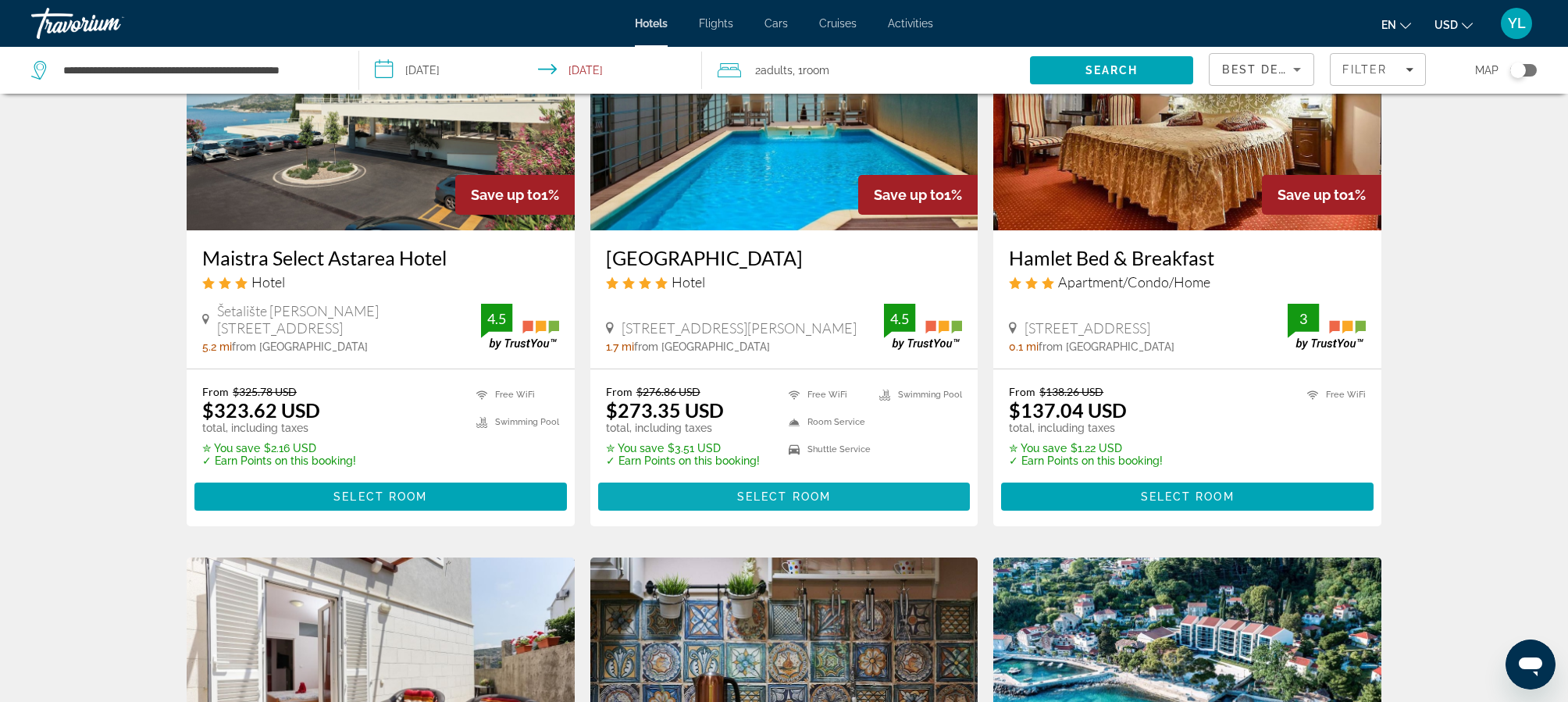
click at [763, 496] on span "Select Room" at bounding box center [783, 497] width 93 height 13
